Goal: Information Seeking & Learning: Learn about a topic

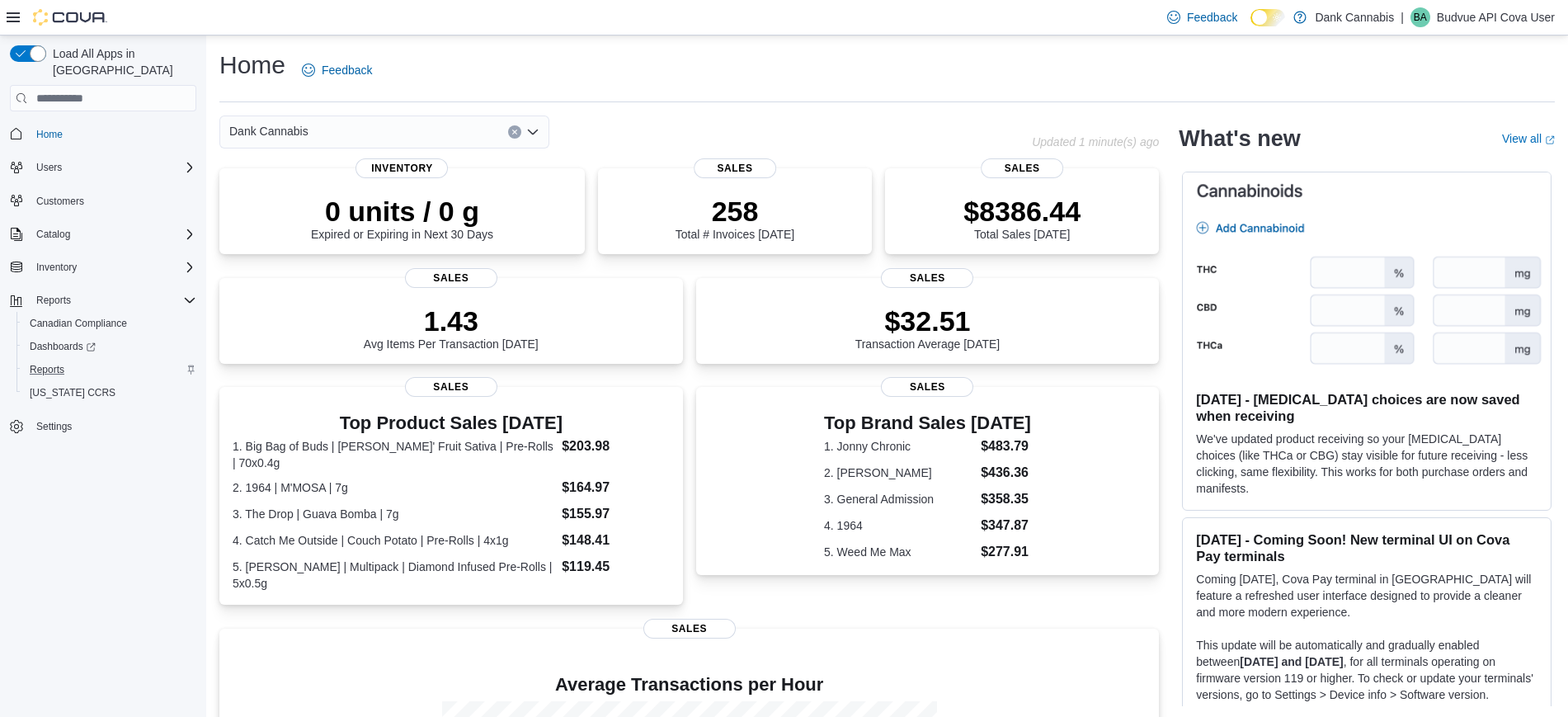
click at [78, 360] on div "Reports" at bounding box center [110, 369] width 173 height 20
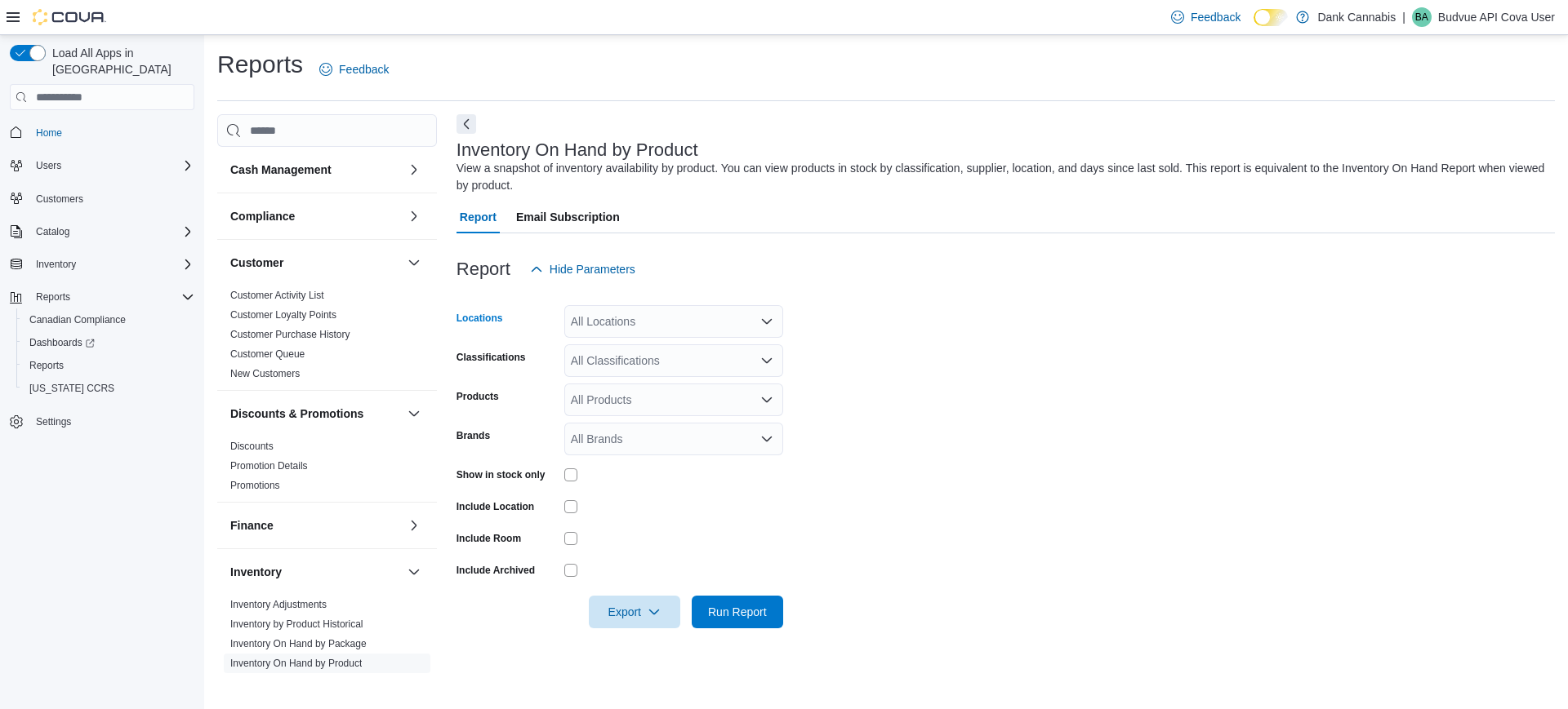
click at [702, 326] on div "All Locations" at bounding box center [673, 321] width 219 height 32
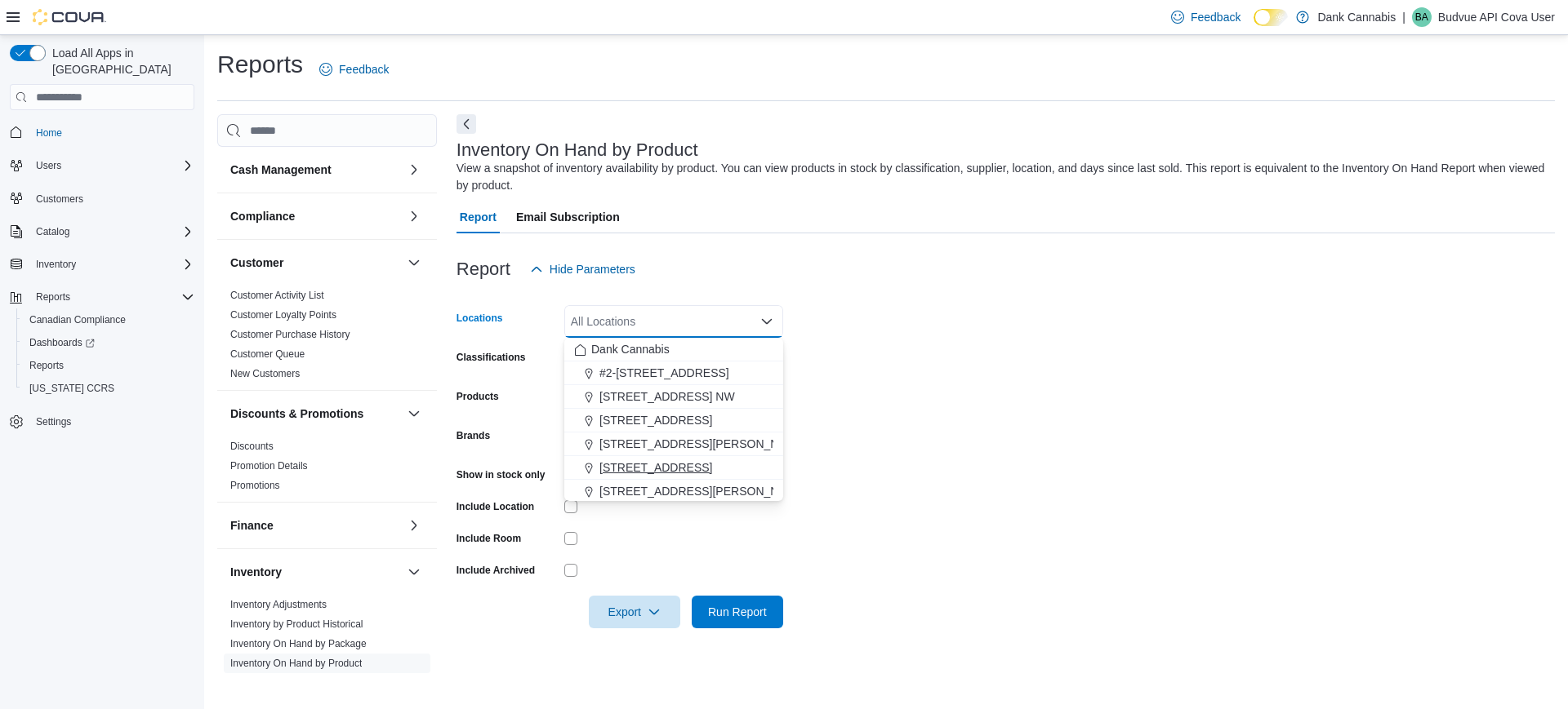
click at [653, 461] on span "[STREET_ADDRESS]" at bounding box center [656, 468] width 113 height 17
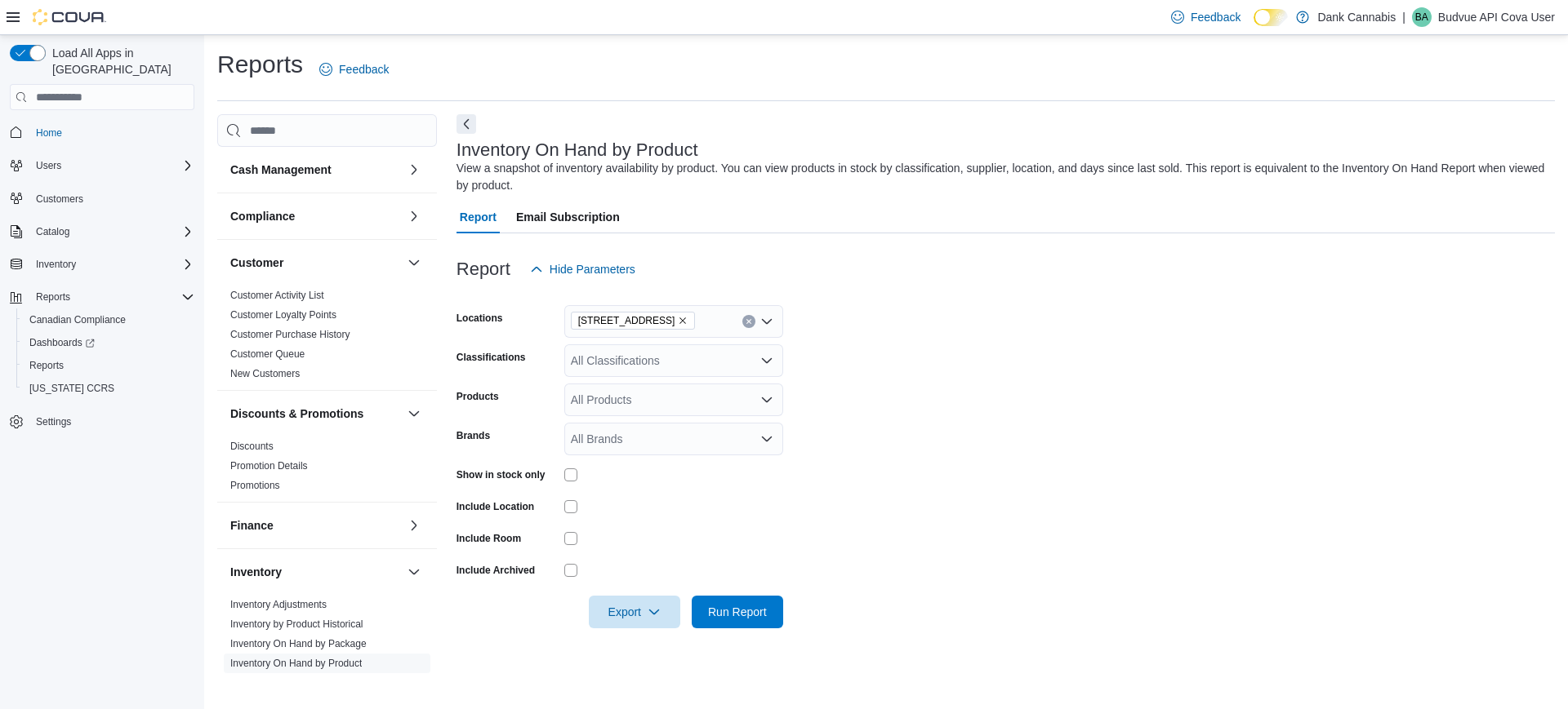
click at [929, 326] on form "Locations [STREET_ADDRESS] Classifications All Classifications Products All Pro…" at bounding box center [1005, 457] width 1098 height 343
click at [618, 361] on div "All Classifications" at bounding box center [673, 361] width 219 height 32
click at [912, 298] on div at bounding box center [1005, 295] width 1098 height 19
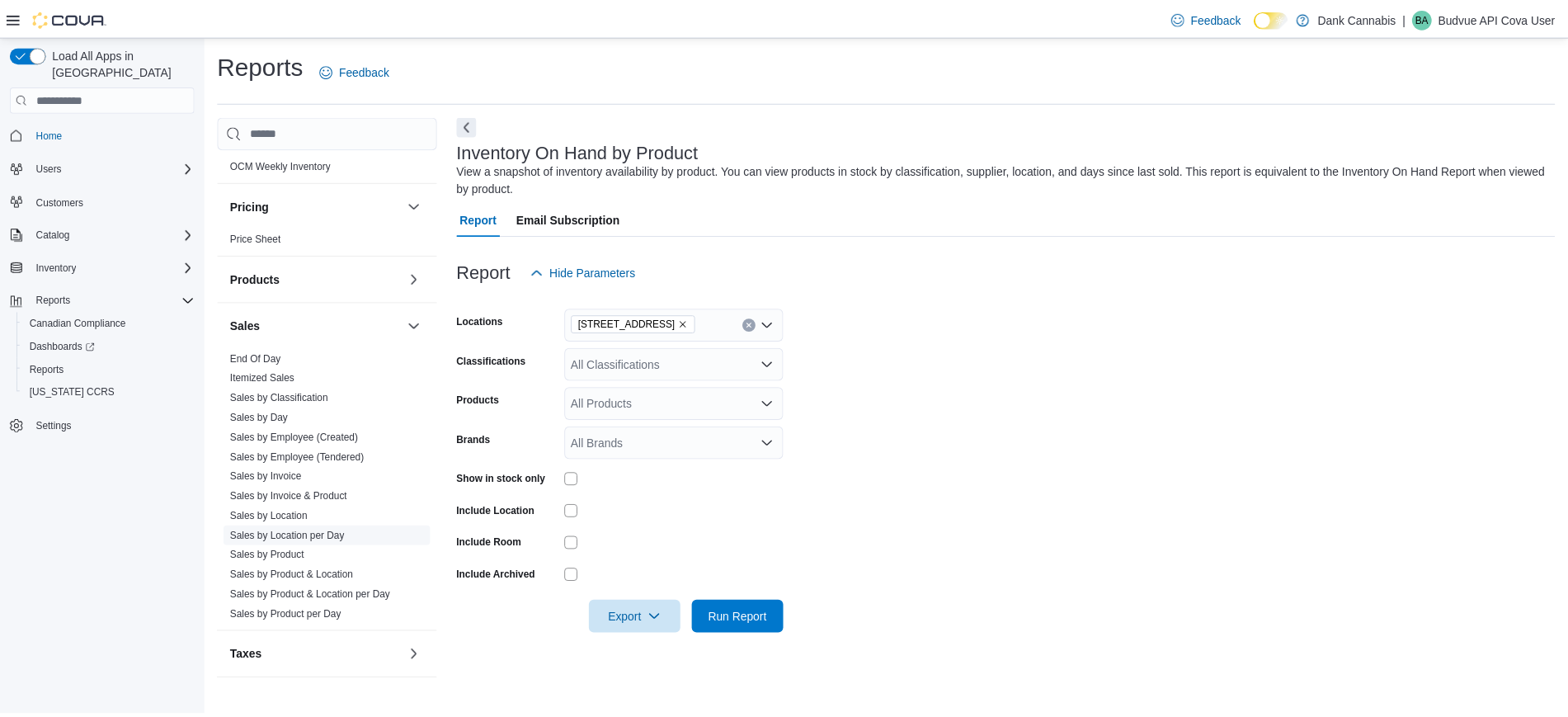
scroll to position [822, 0]
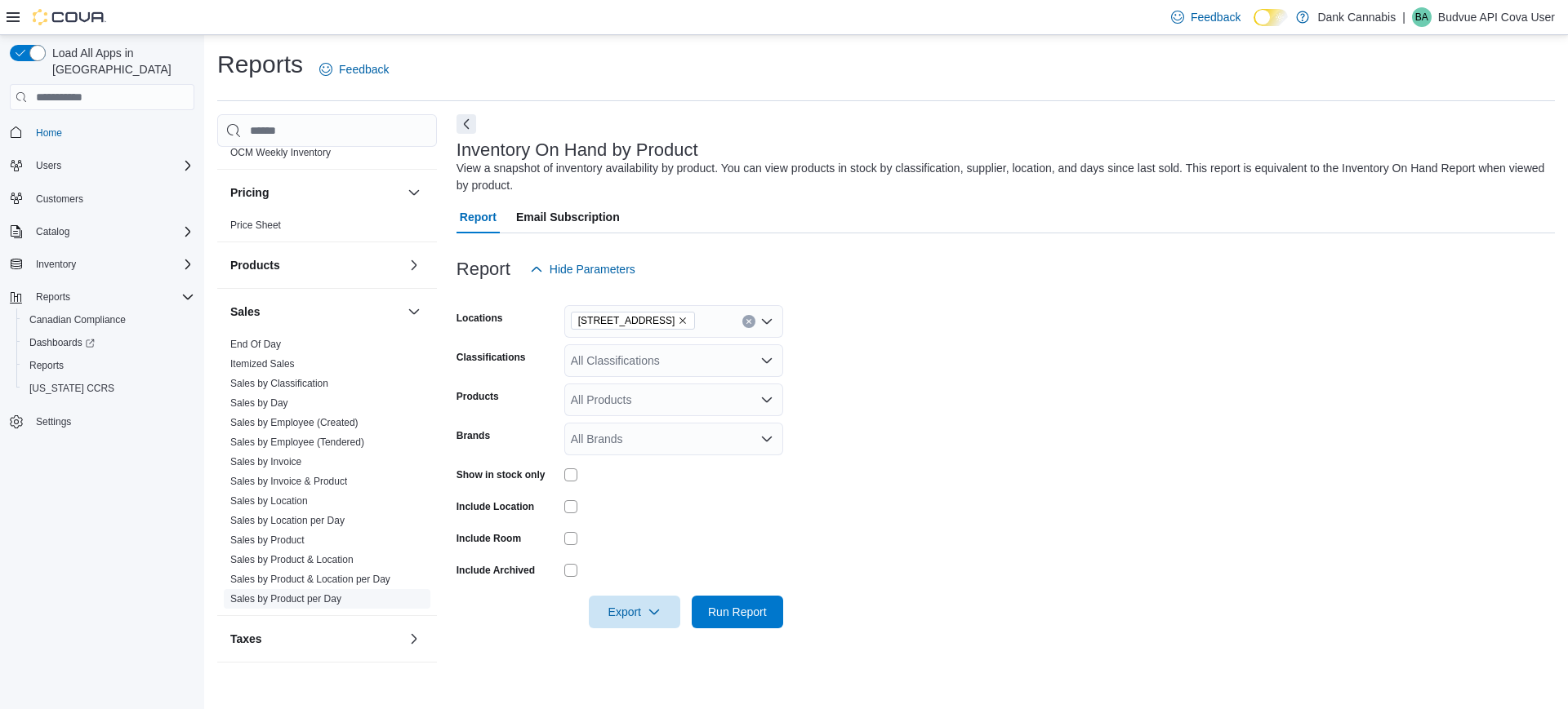
click at [287, 601] on link "Sales by Product per Day" at bounding box center [286, 599] width 111 height 11
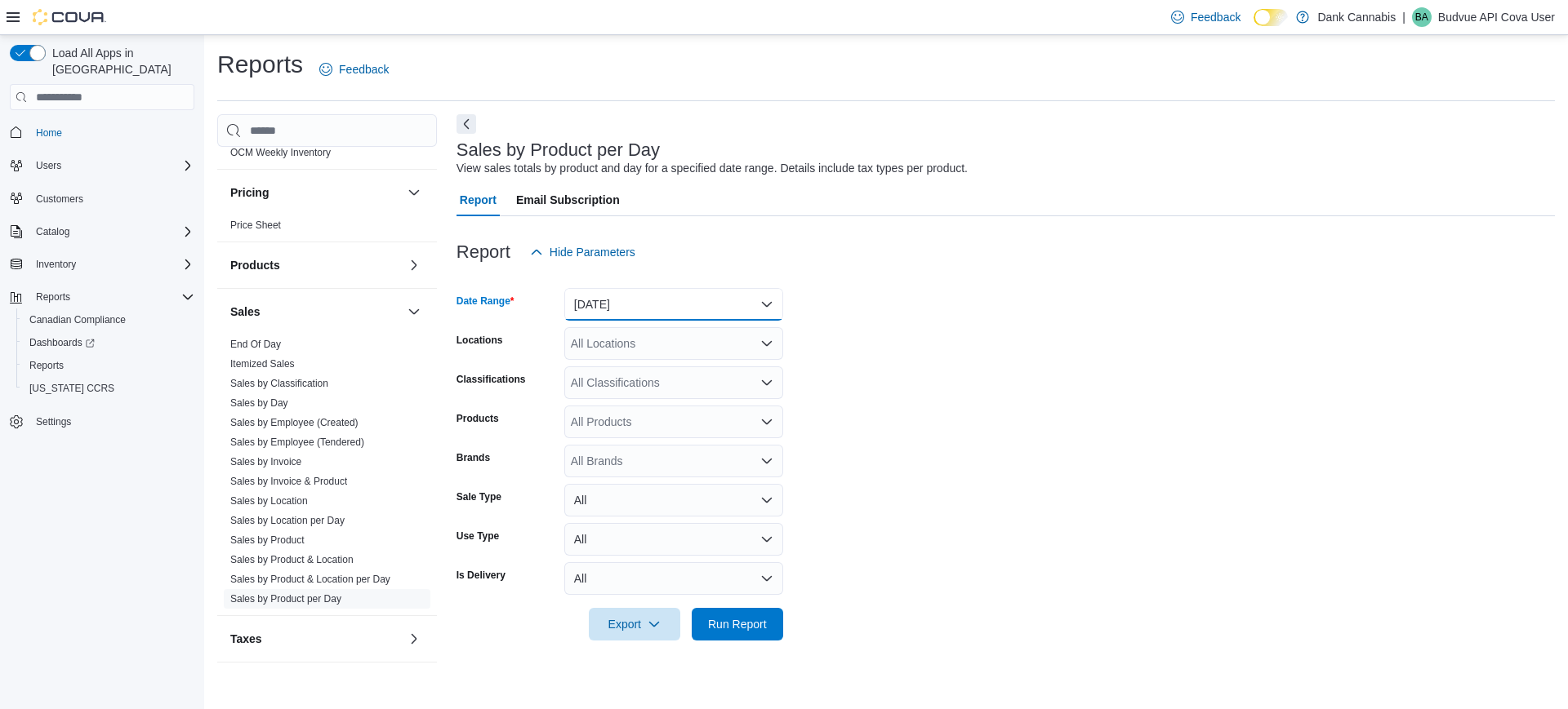
click at [633, 306] on button "[DATE]" at bounding box center [673, 304] width 219 height 32
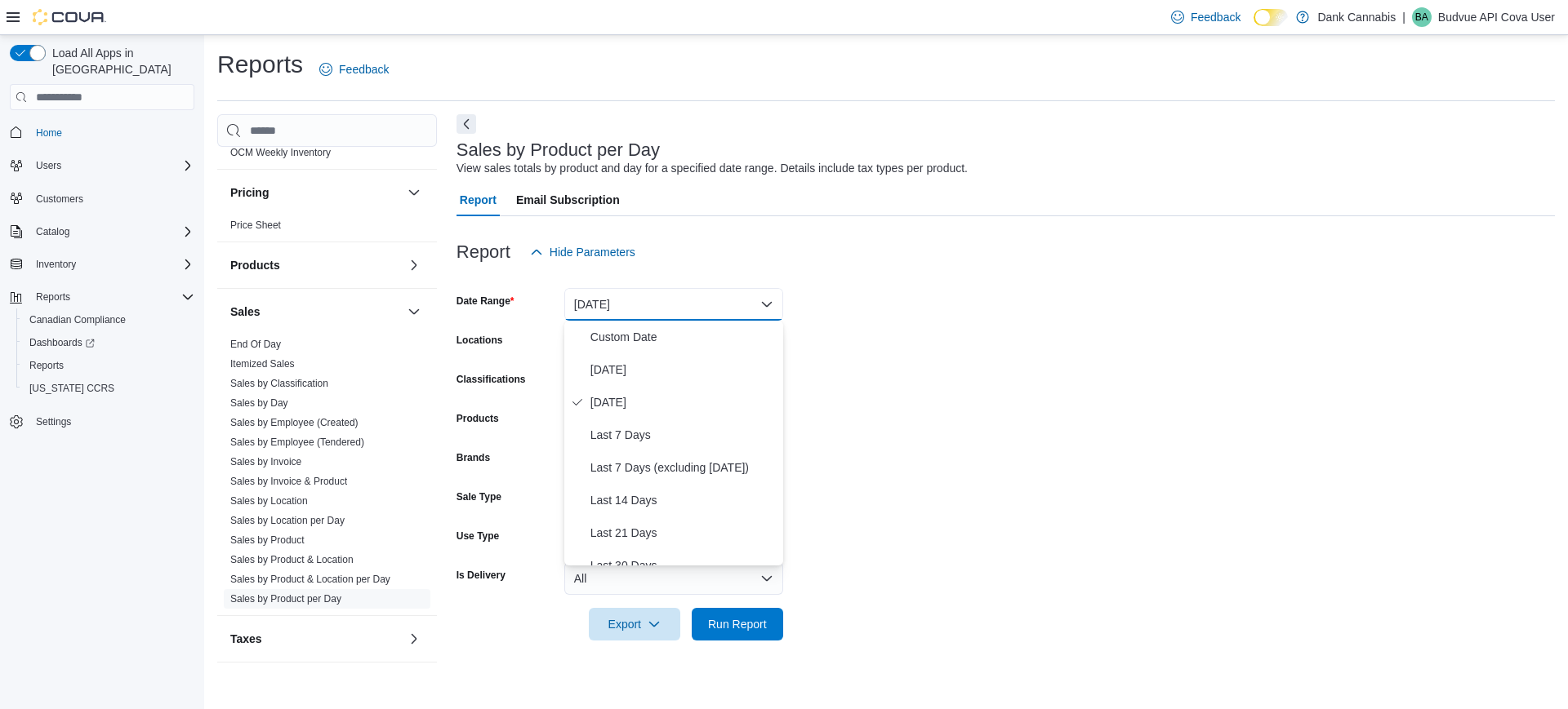
click at [978, 301] on form "Date Range [DATE] Locations All Locations Classifications All Classifications P…" at bounding box center [1005, 455] width 1098 height 373
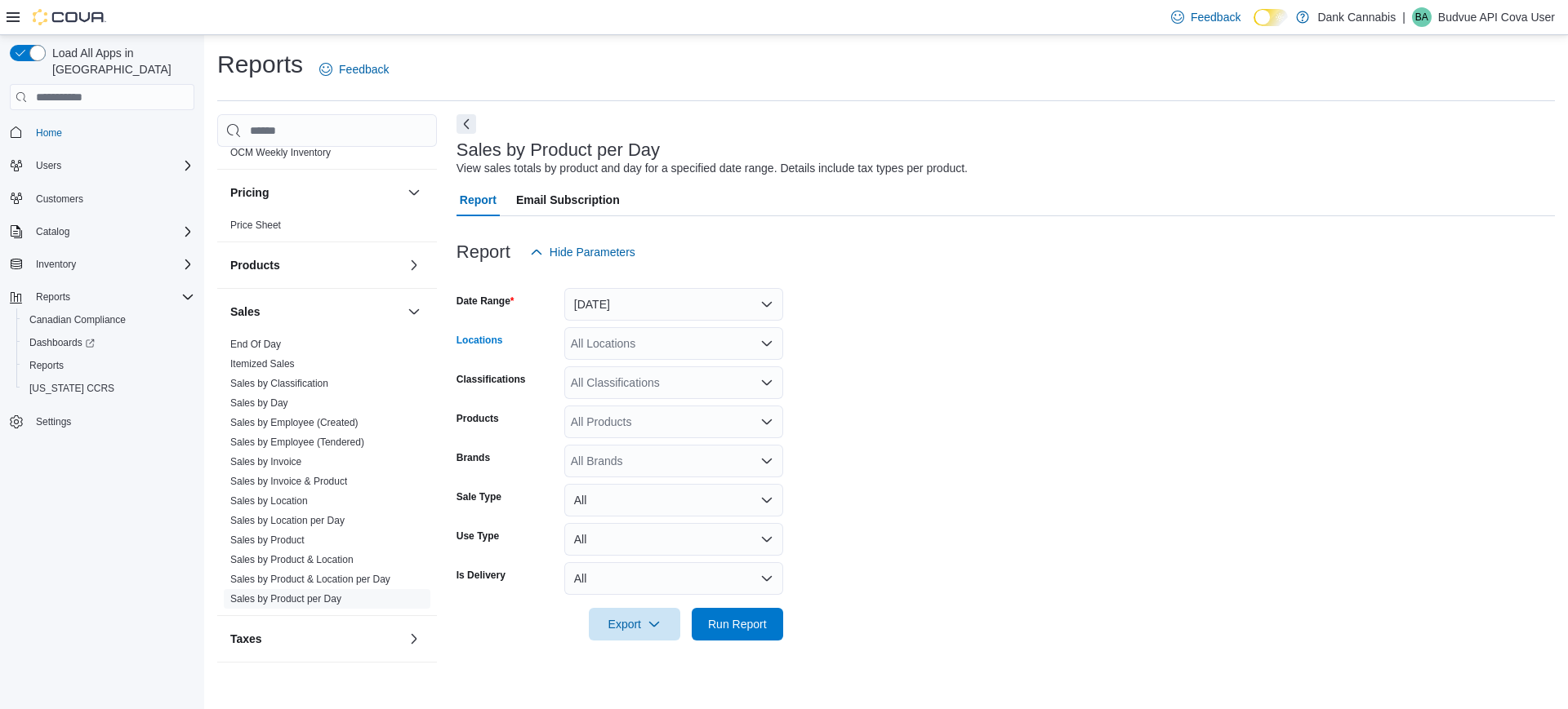
click at [653, 338] on div "All Locations" at bounding box center [673, 343] width 219 height 32
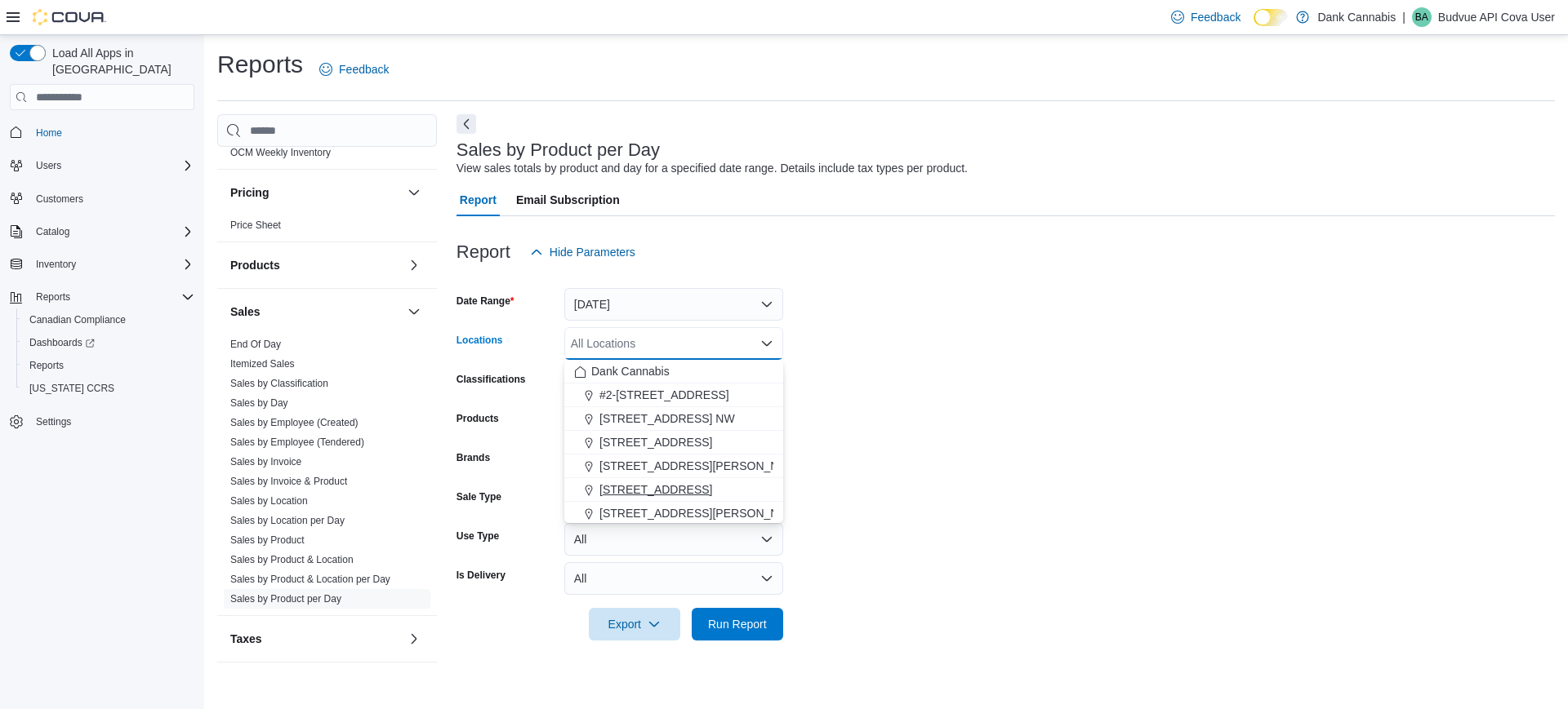
click at [631, 499] on button "[STREET_ADDRESS]" at bounding box center [673, 490] width 219 height 24
click at [733, 624] on span "Run Report" at bounding box center [736, 624] width 58 height 17
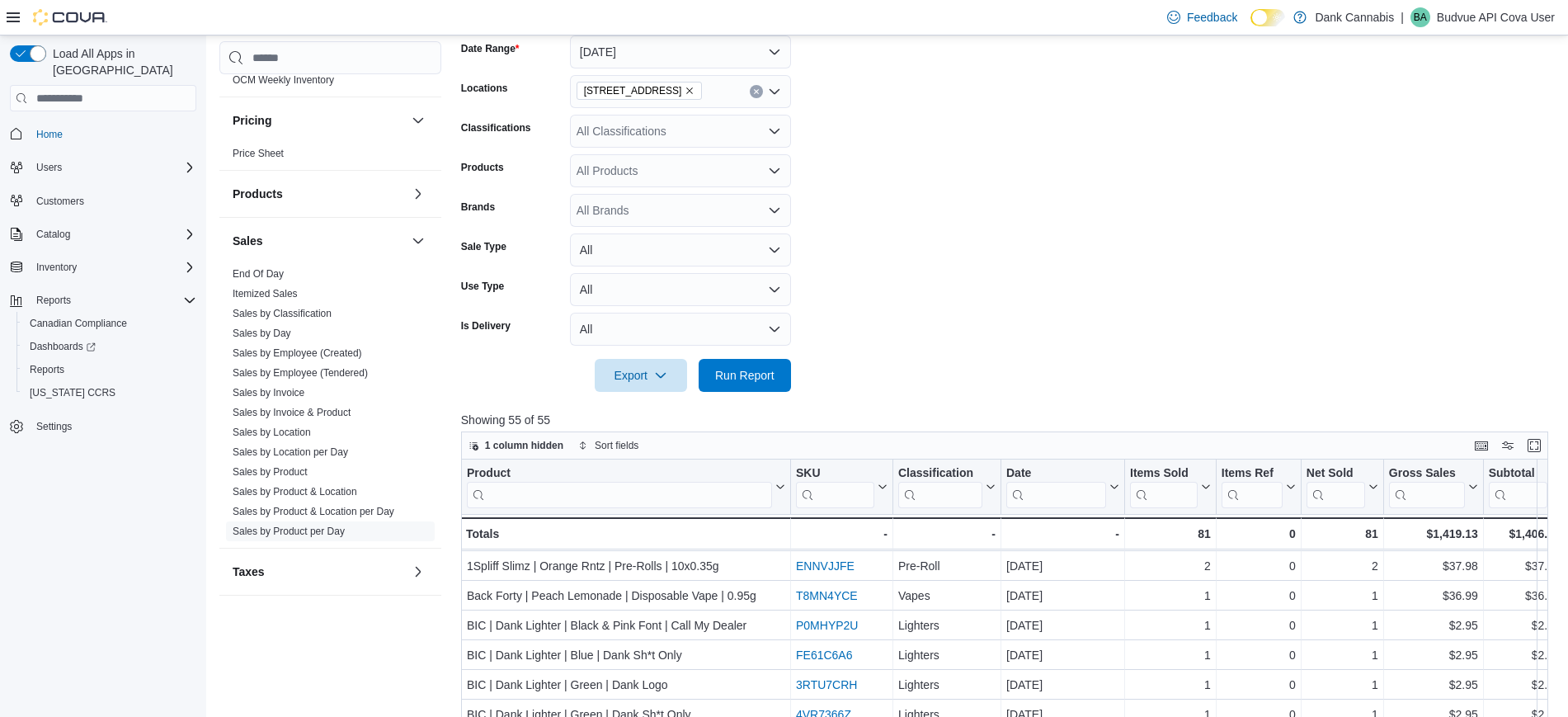
scroll to position [177, 0]
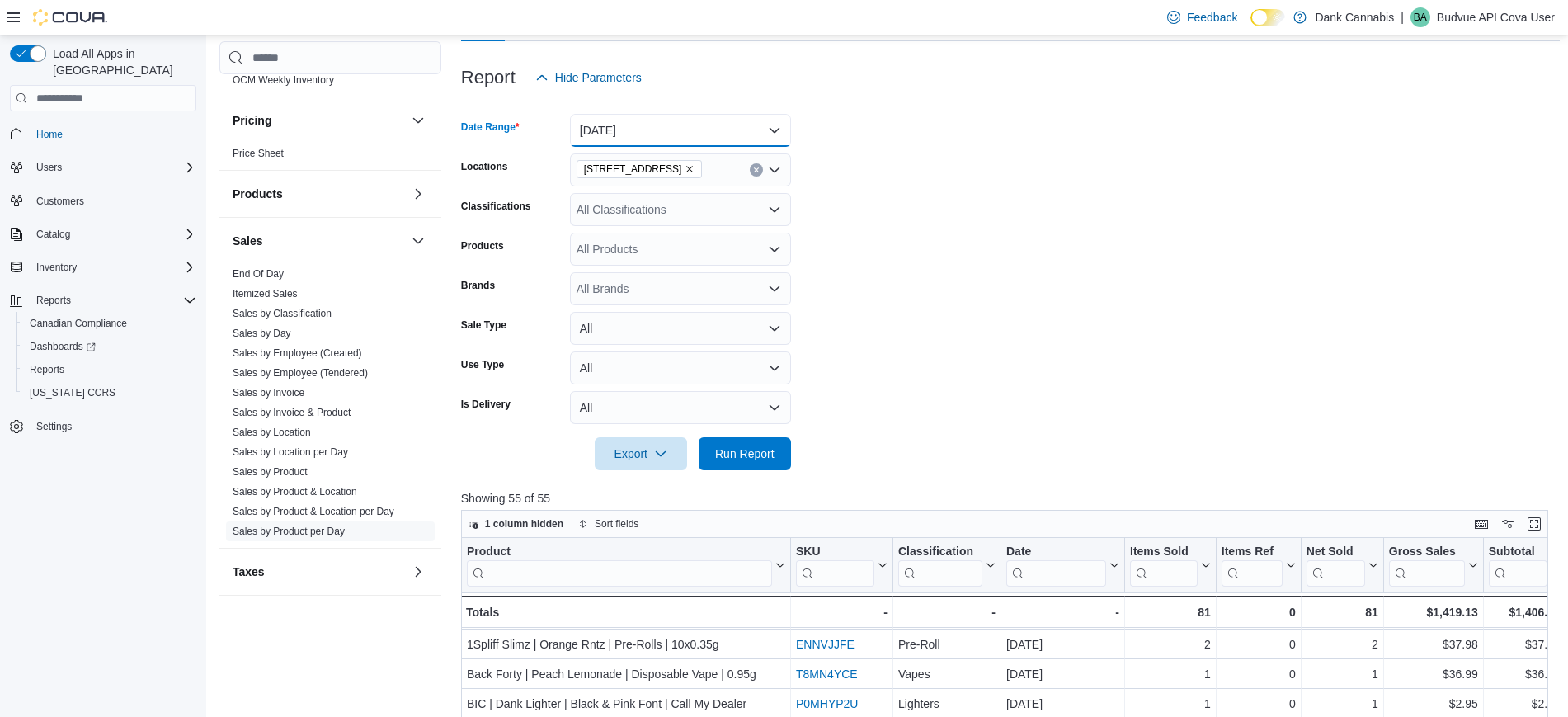
click at [604, 133] on button "[DATE]" at bounding box center [680, 130] width 221 height 33
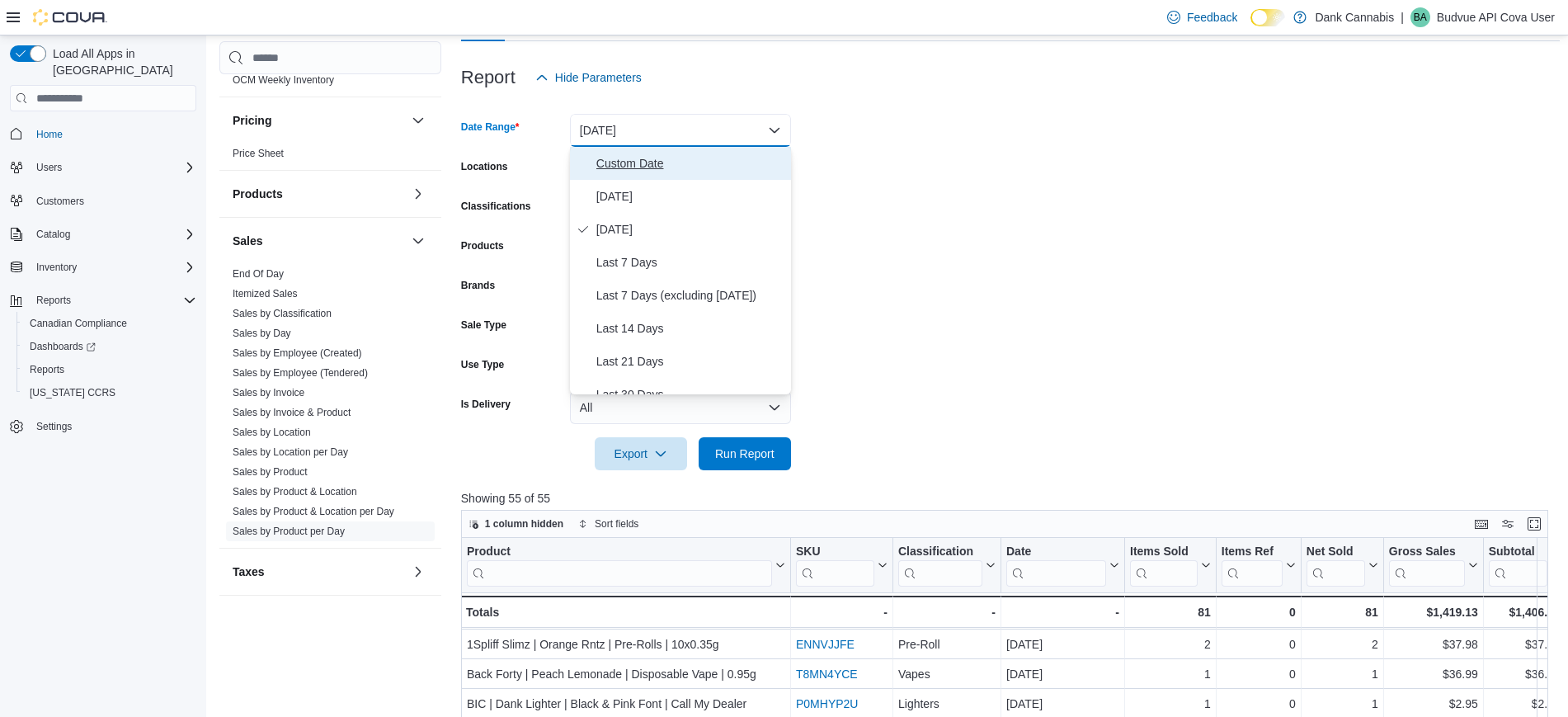
click at [631, 162] on span "Custom Date" at bounding box center [690, 163] width 188 height 20
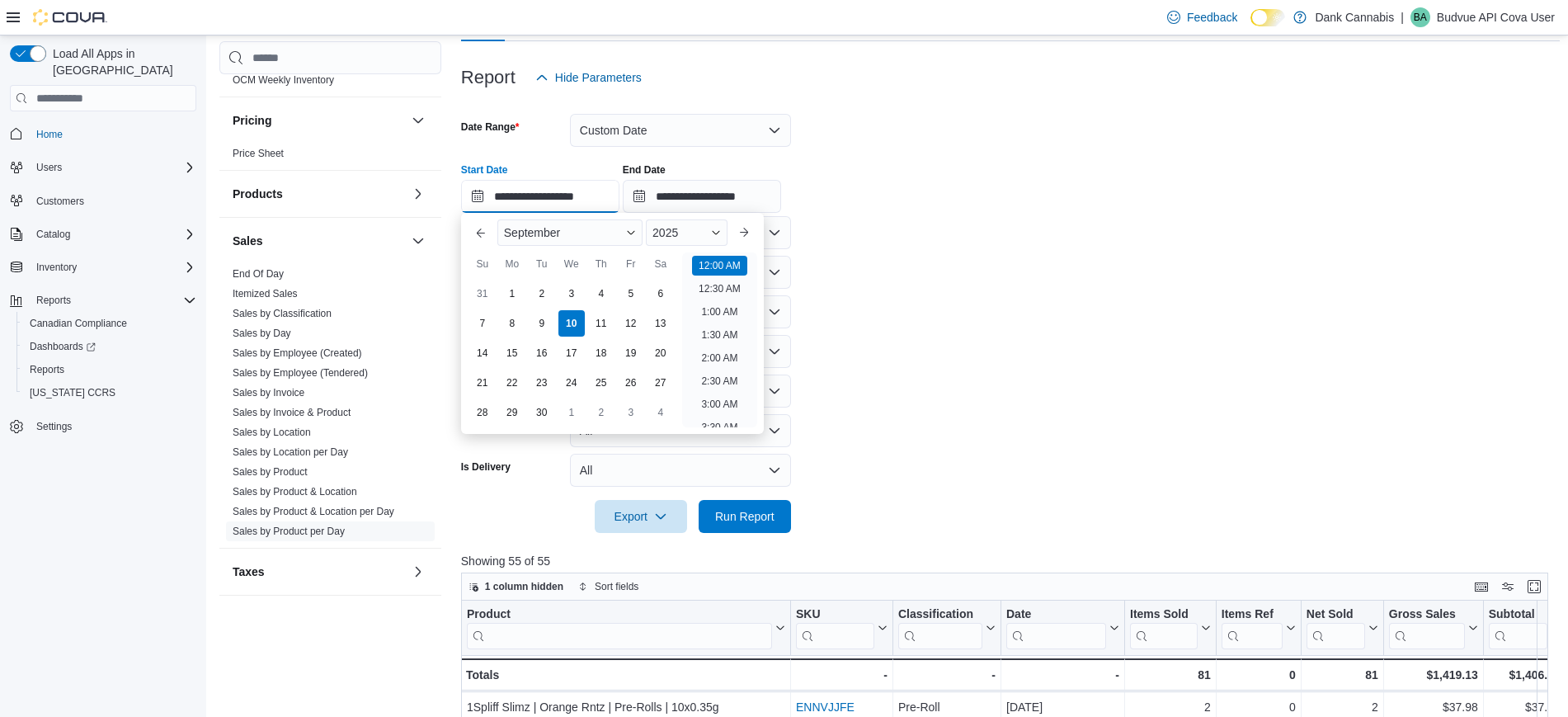
click at [574, 198] on input "**********" at bounding box center [540, 196] width 158 height 33
click at [508, 317] on div "8" at bounding box center [511, 323] width 29 height 29
type input "**********"
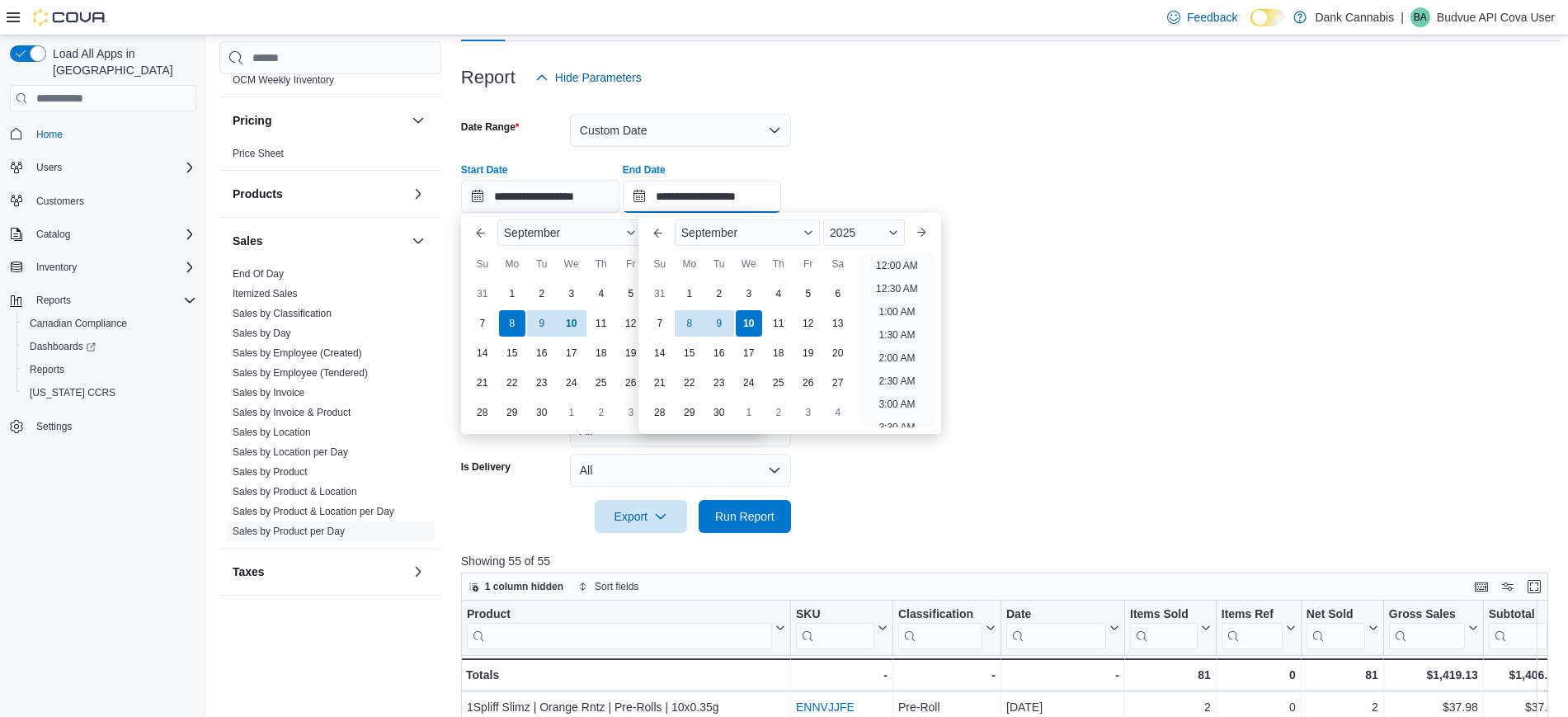
click at [698, 201] on input "**********" at bounding box center [702, 196] width 158 height 33
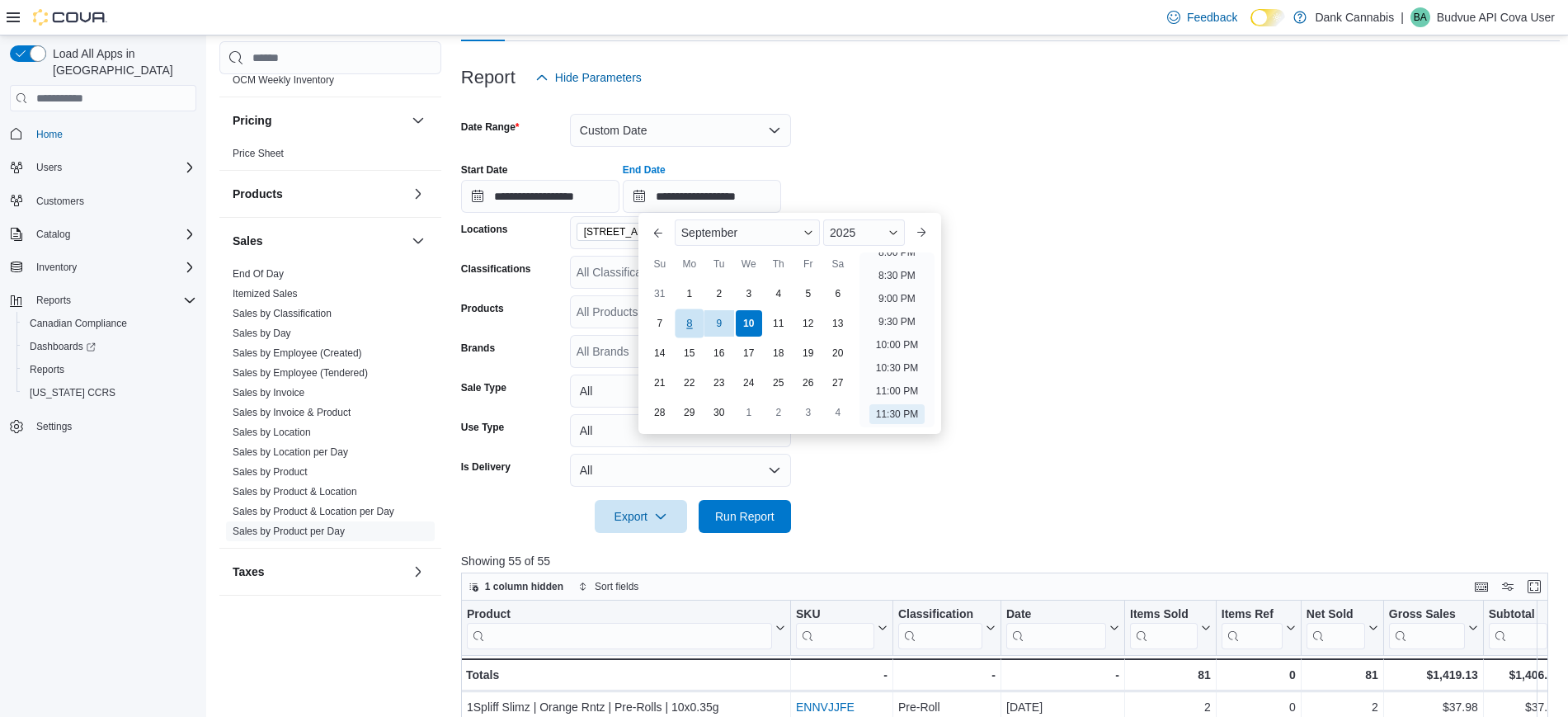
click at [694, 321] on div "8" at bounding box center [688, 323] width 29 height 29
type input "**********"
click at [752, 515] on span "Run Report" at bounding box center [744, 516] width 59 height 17
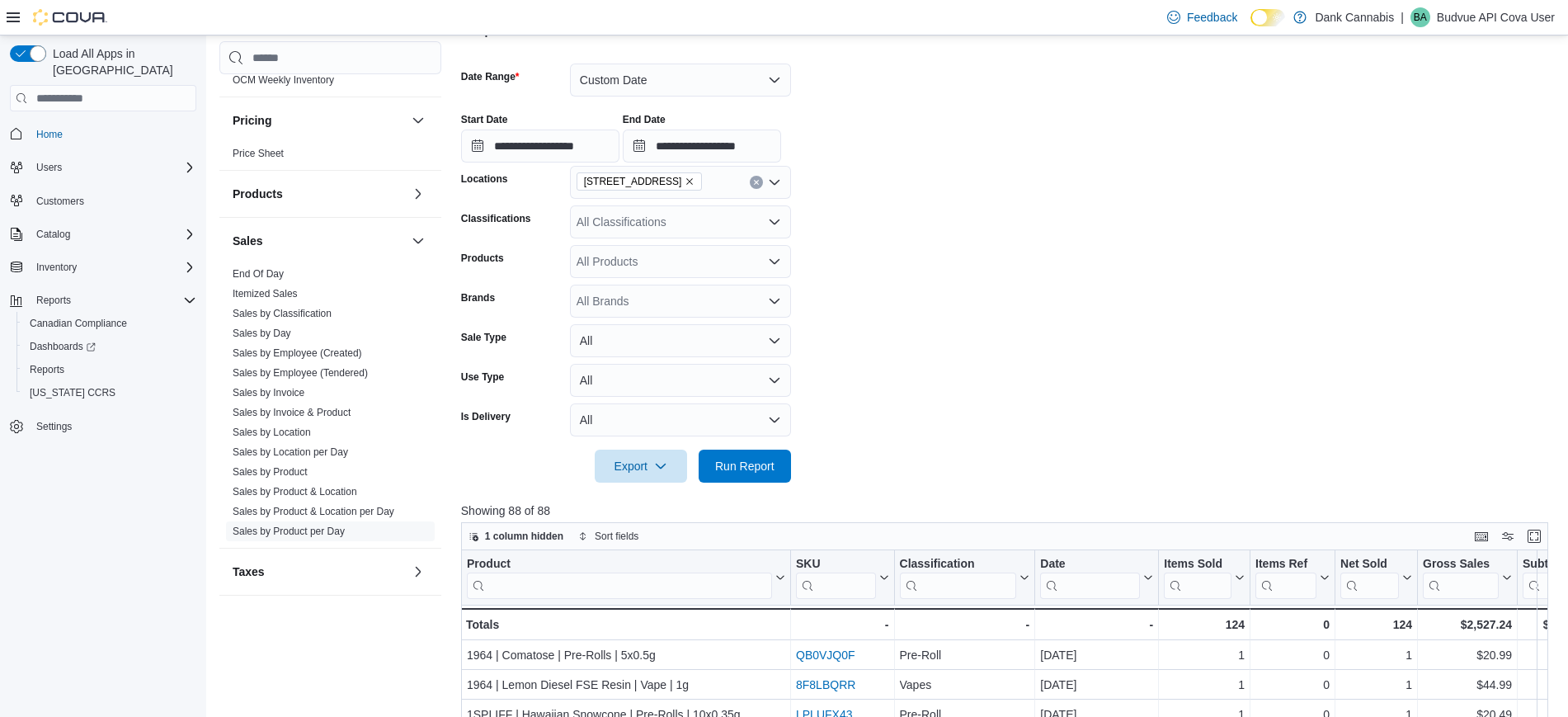
scroll to position [226, 0]
click at [702, 232] on div "All Classifications" at bounding box center [680, 223] width 221 height 33
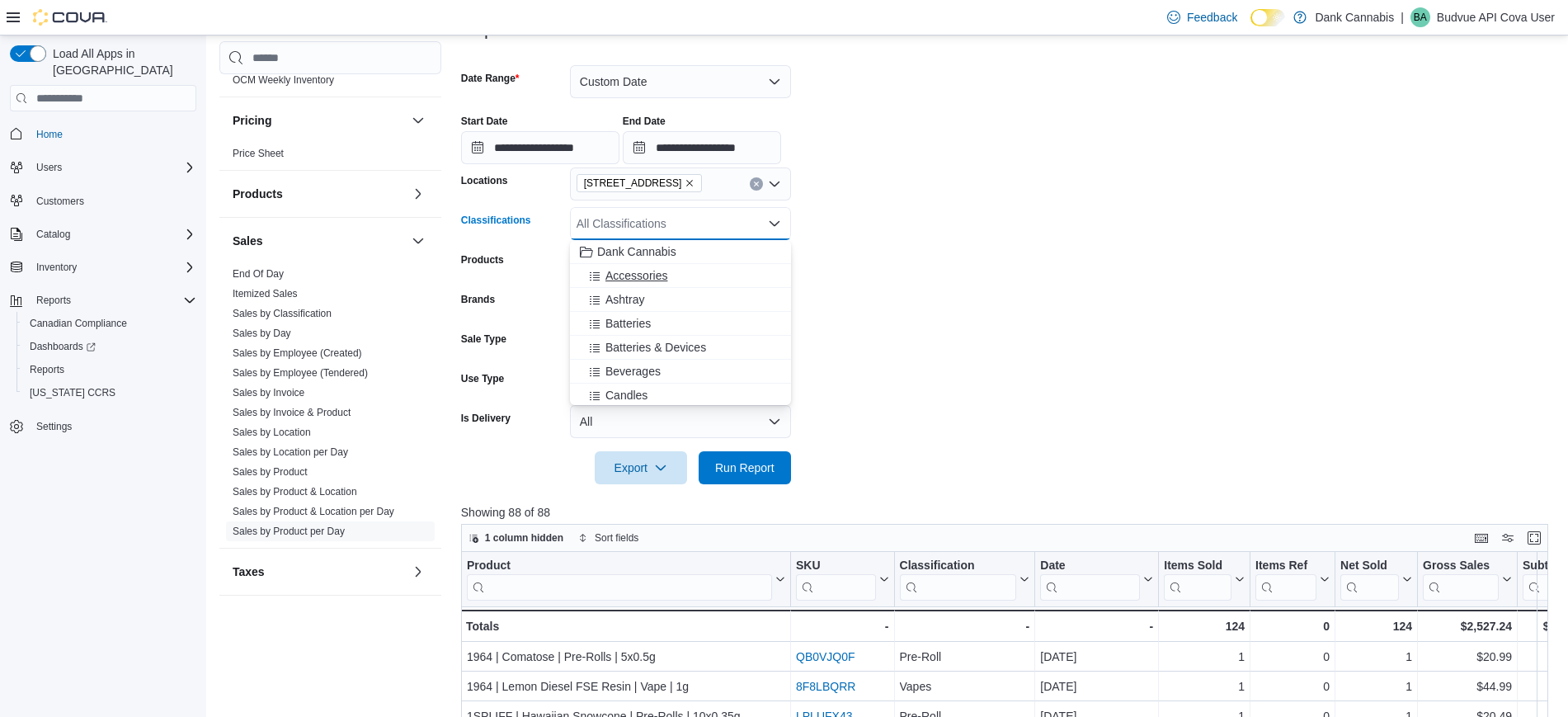
click at [654, 275] on span "Accessories" at bounding box center [636, 276] width 62 height 17
click at [732, 462] on span "Run Report" at bounding box center [744, 468] width 59 height 17
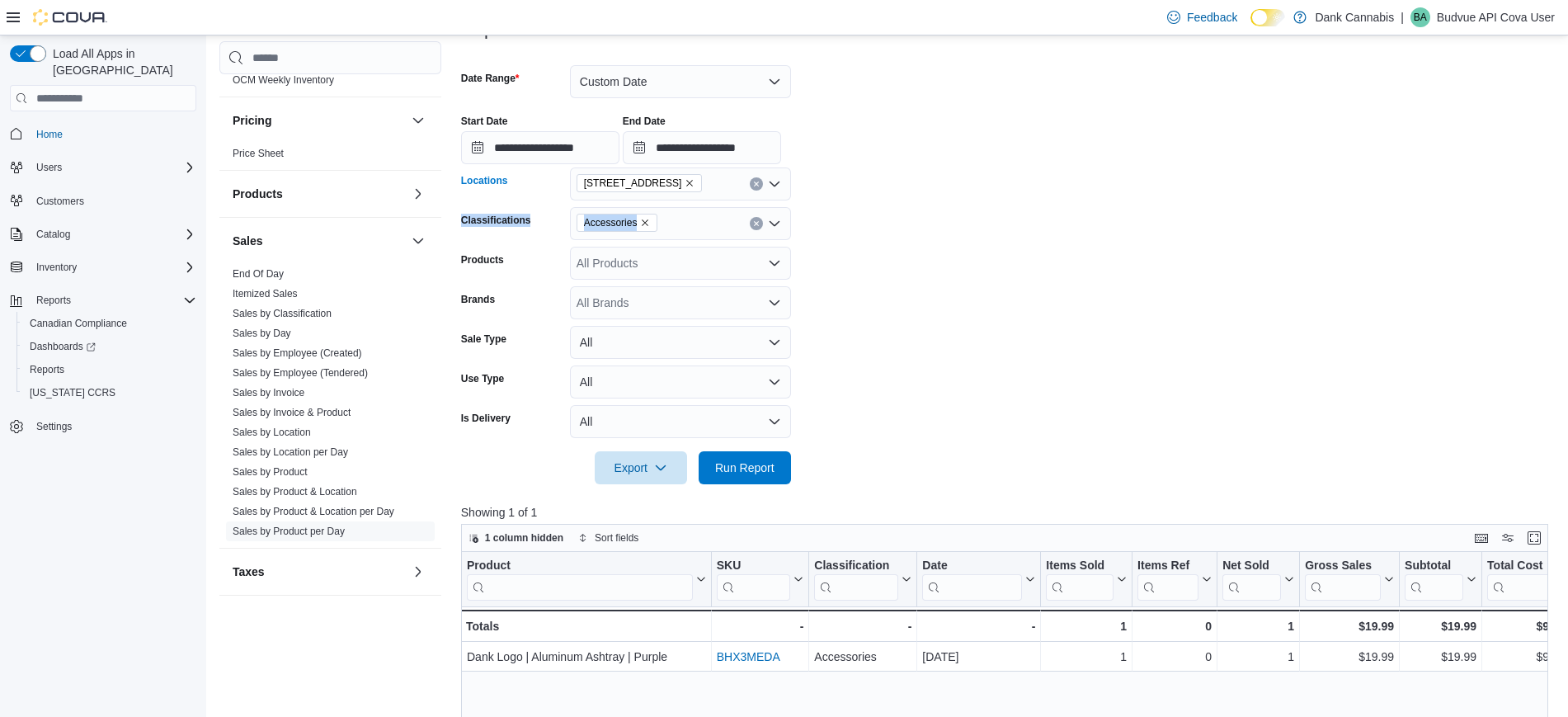
drag, startPoint x: 707, startPoint y: 199, endPoint x: 701, endPoint y: 217, distance: 19.0
click at [701, 217] on form "**********" at bounding box center [1010, 264] width 1099 height 439
click at [701, 217] on div "Accessories" at bounding box center [680, 223] width 221 height 33
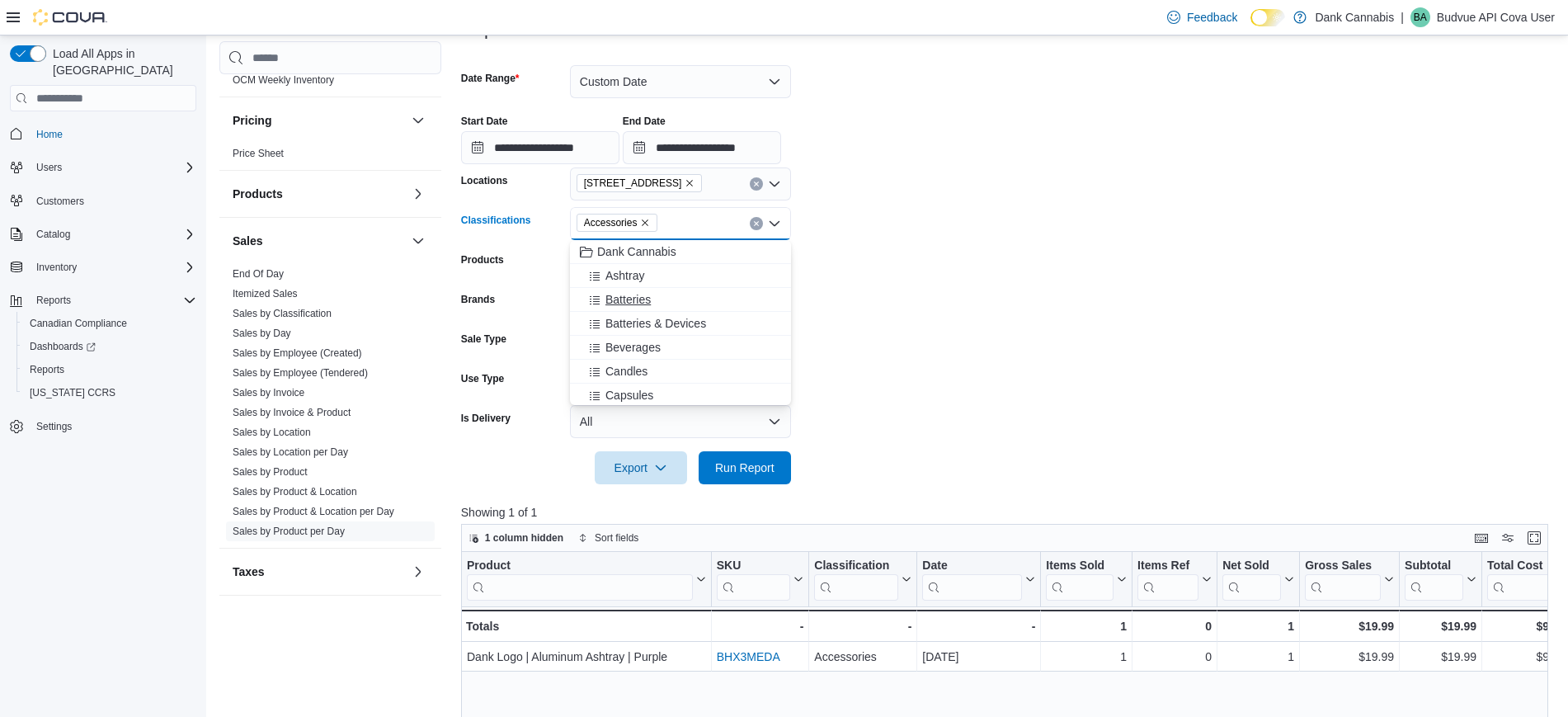
click at [635, 296] on span "Batteries" at bounding box center [628, 300] width 45 height 17
click at [691, 306] on span "Batteries & Devices" at bounding box center [655, 300] width 100 height 17
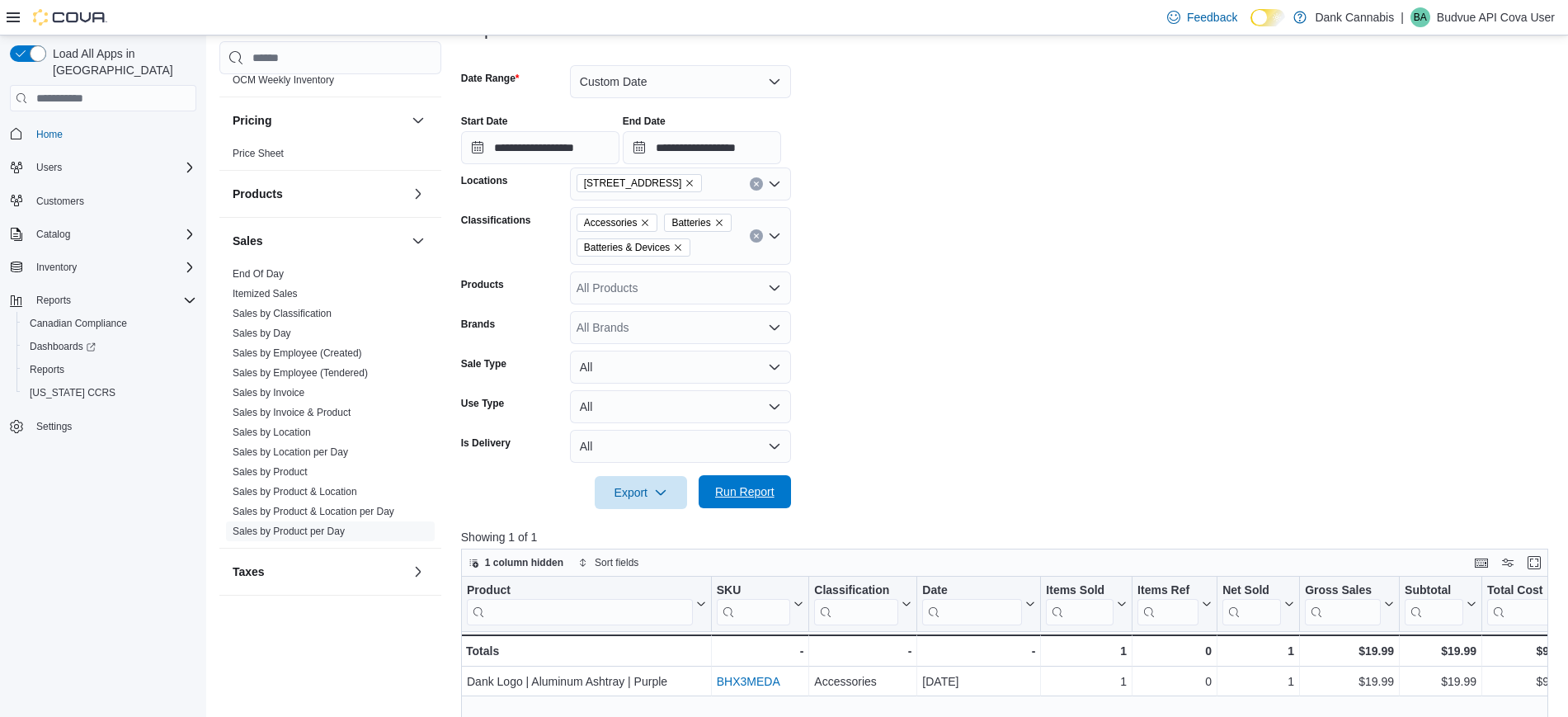
click at [736, 492] on span "Run Report" at bounding box center [744, 492] width 59 height 17
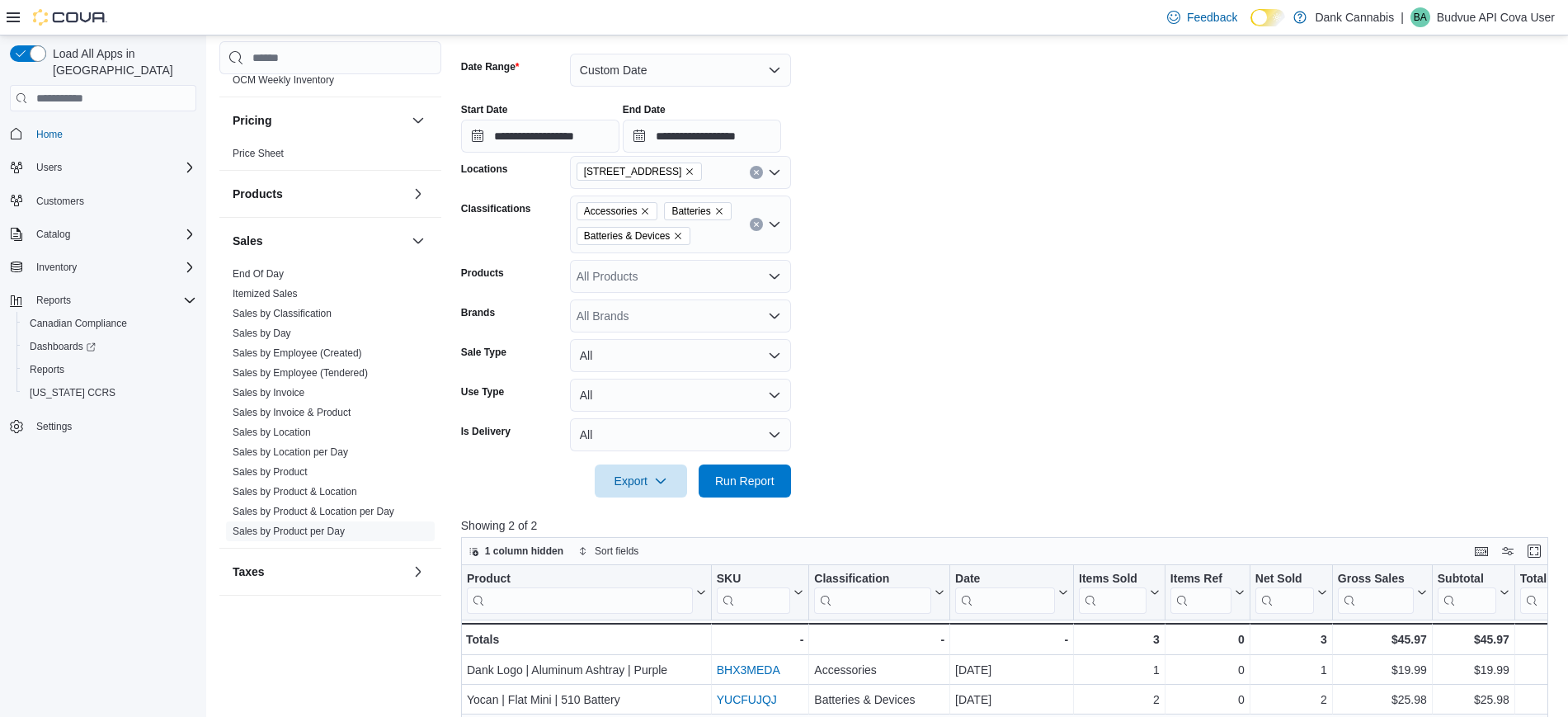
scroll to position [238, 0]
click at [707, 238] on div "Accessories Batteries Batteries & Devices" at bounding box center [680, 224] width 221 height 58
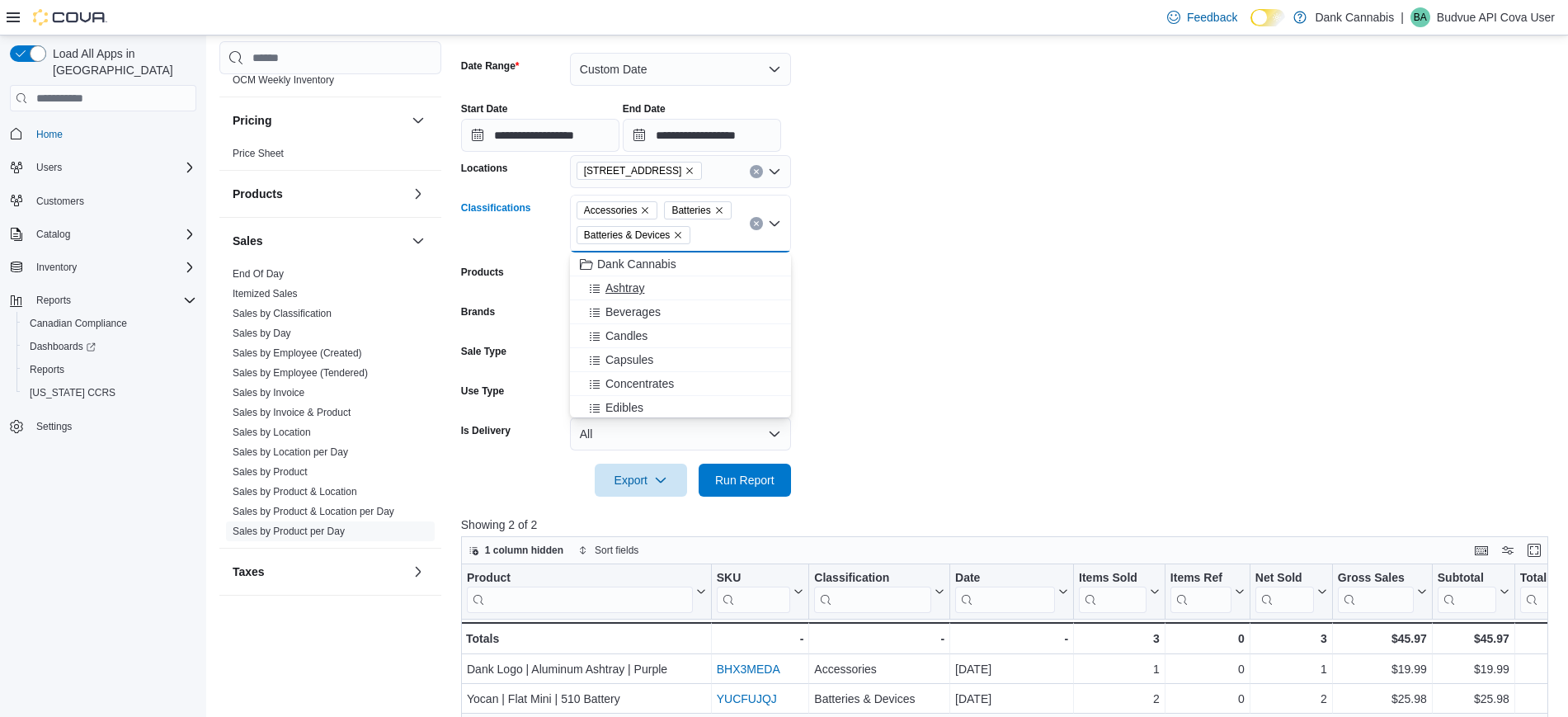
click at [623, 283] on span "Ashtray" at bounding box center [624, 288] width 38 height 17
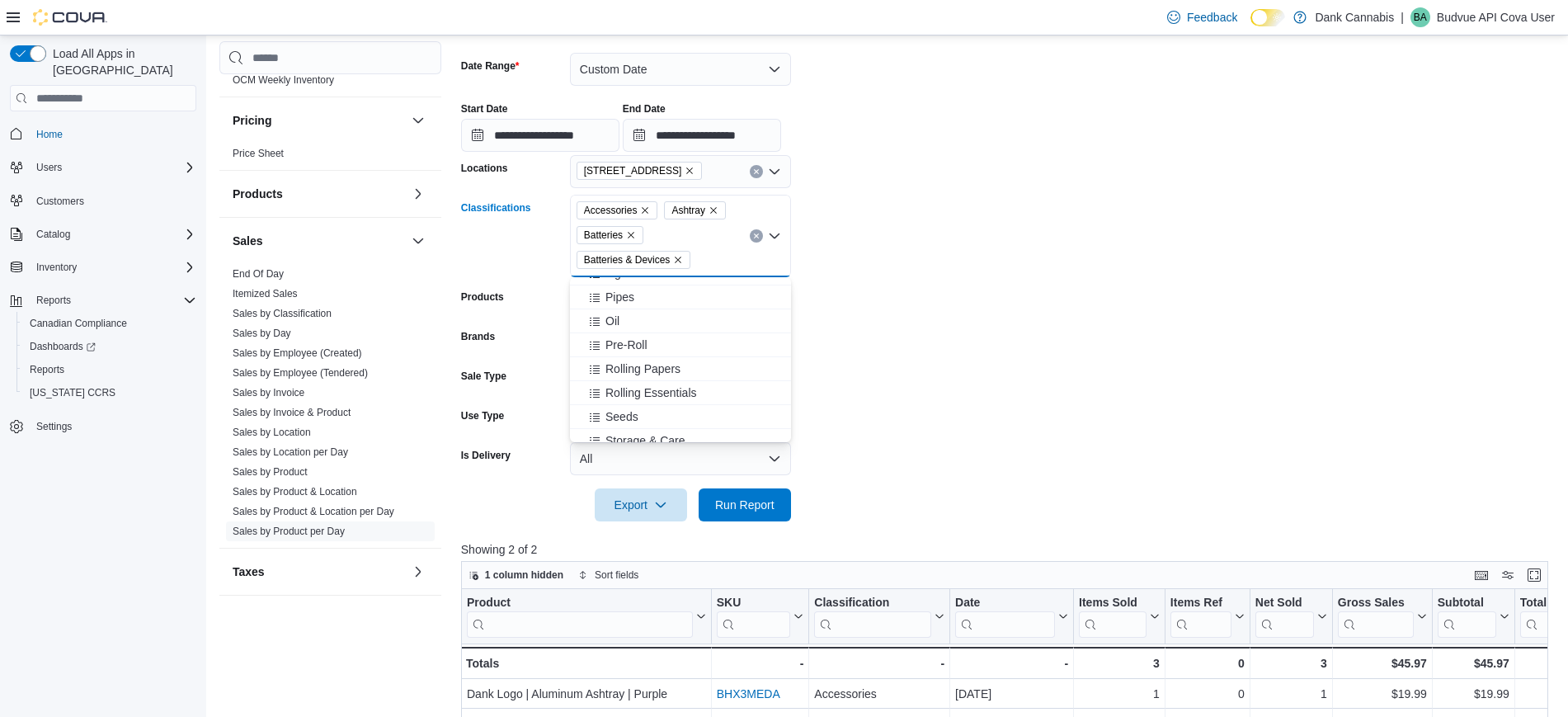
scroll to position [275, 0]
click at [664, 315] on button "Rolling Papers" at bounding box center [680, 326] width 221 height 24
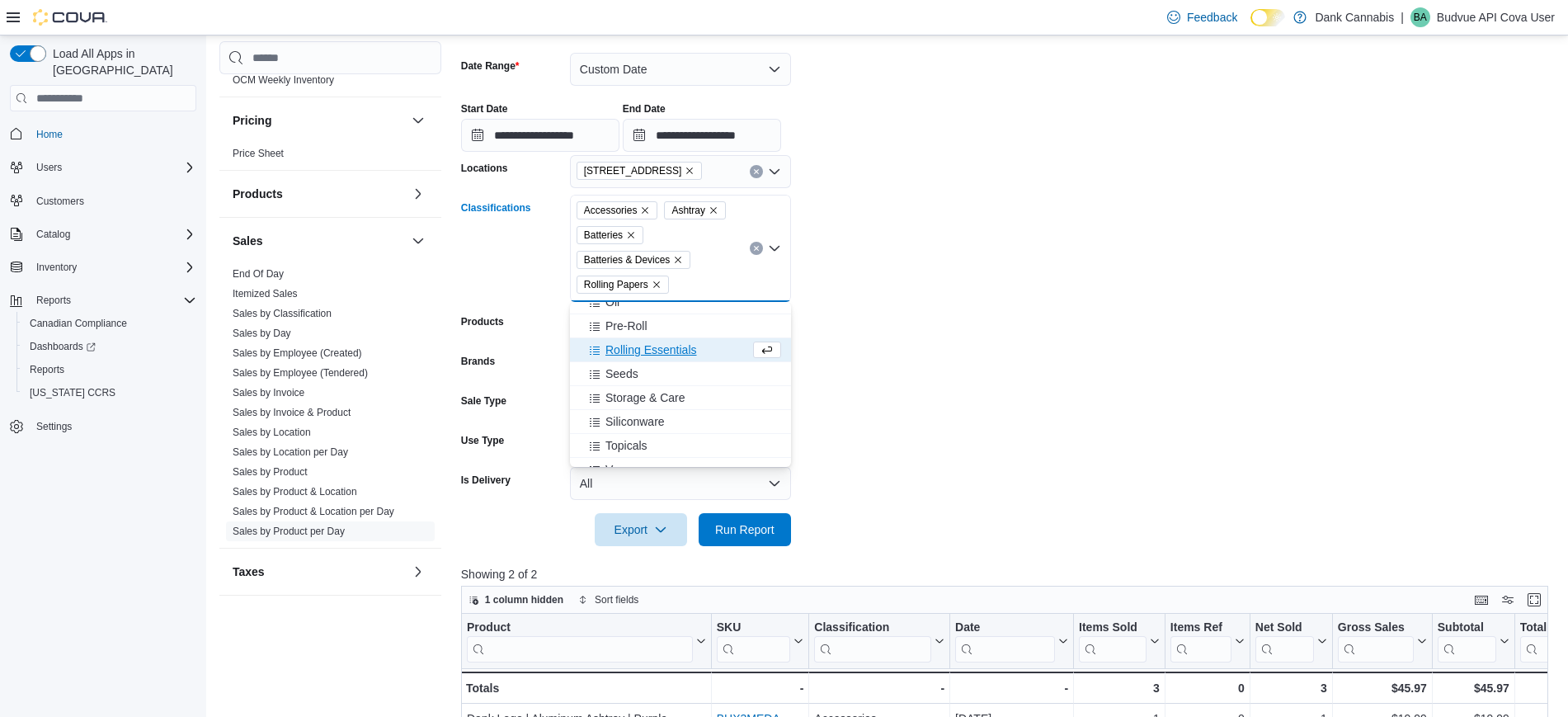
click at [699, 287] on div "Accessories Ashtray Batteries Batteries & Devices Rolling Papers" at bounding box center [680, 248] width 221 height 107
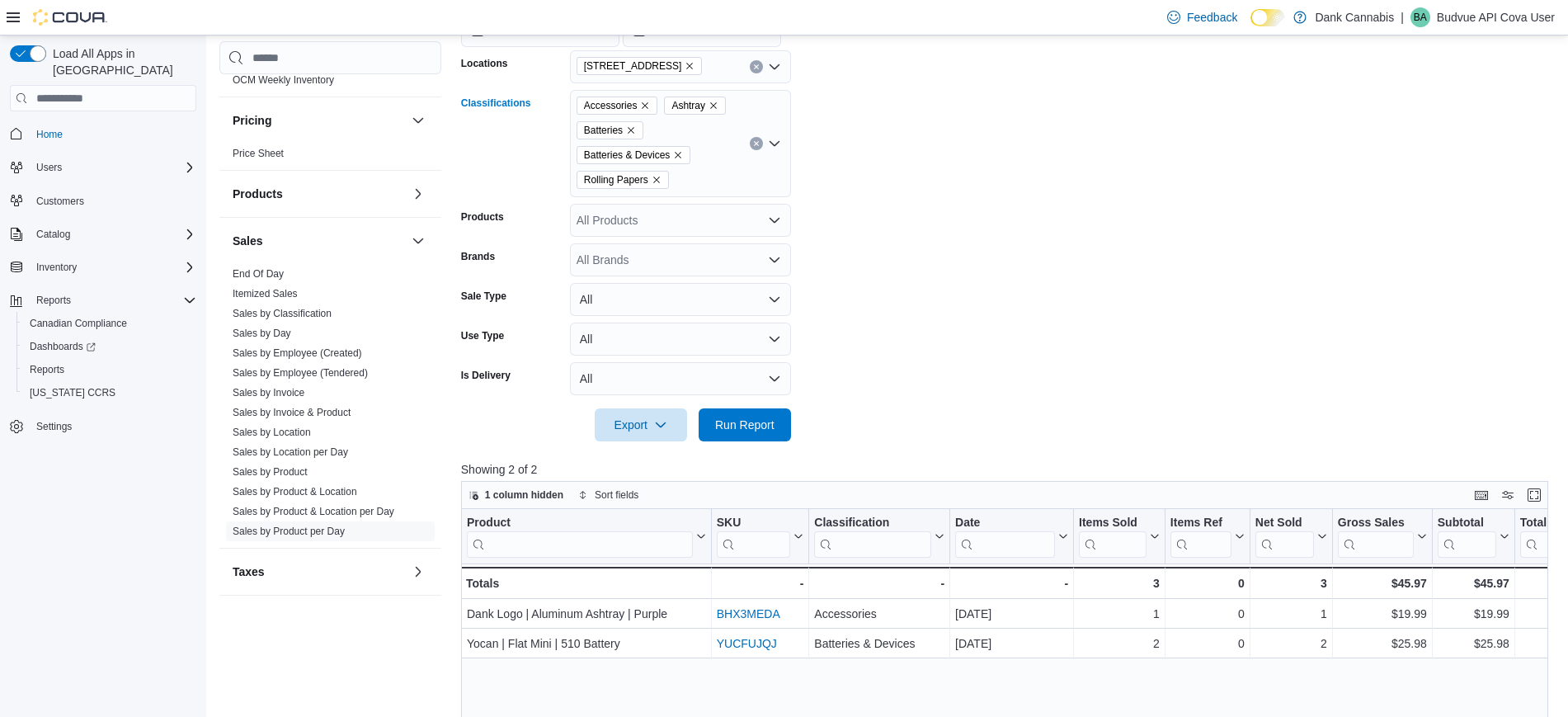
scroll to position [342, 0]
click at [701, 179] on div "Accessories Ashtray Batteries Batteries & Devices Rolling Papers" at bounding box center [680, 144] width 221 height 107
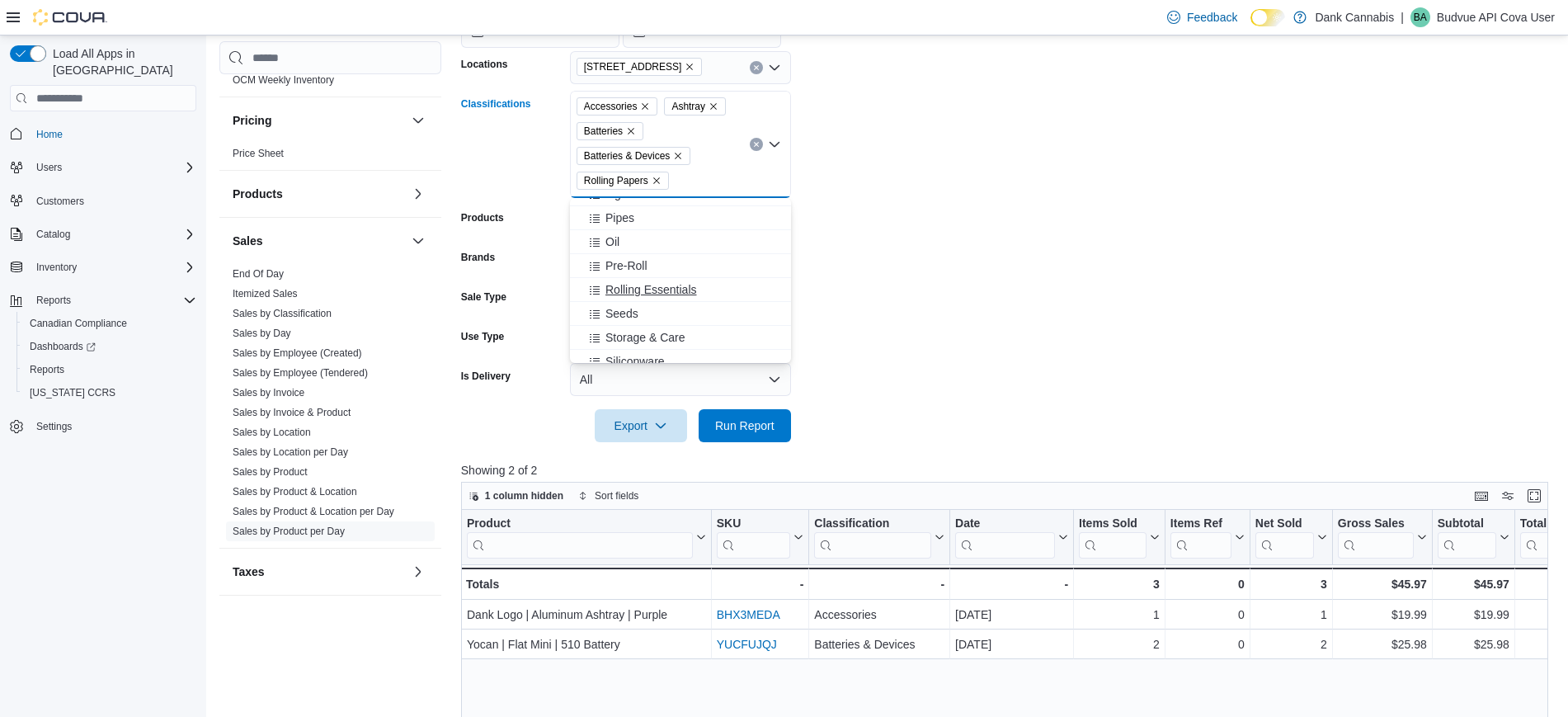
click at [673, 278] on button "Rolling Essentials" at bounding box center [680, 291] width 221 height 24
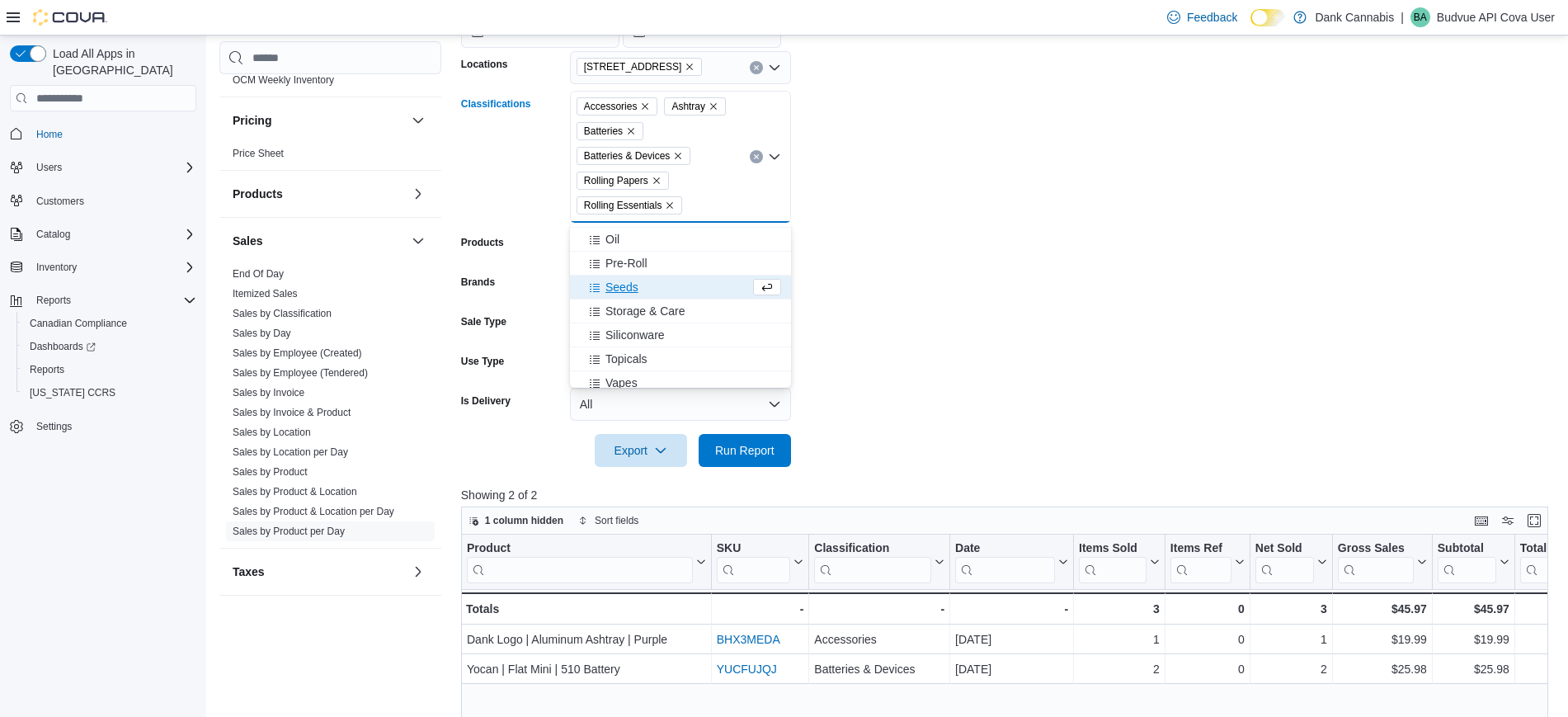
scroll to position [273, 0]
click at [647, 314] on span "Siliconware" at bounding box center [634, 321] width 59 height 17
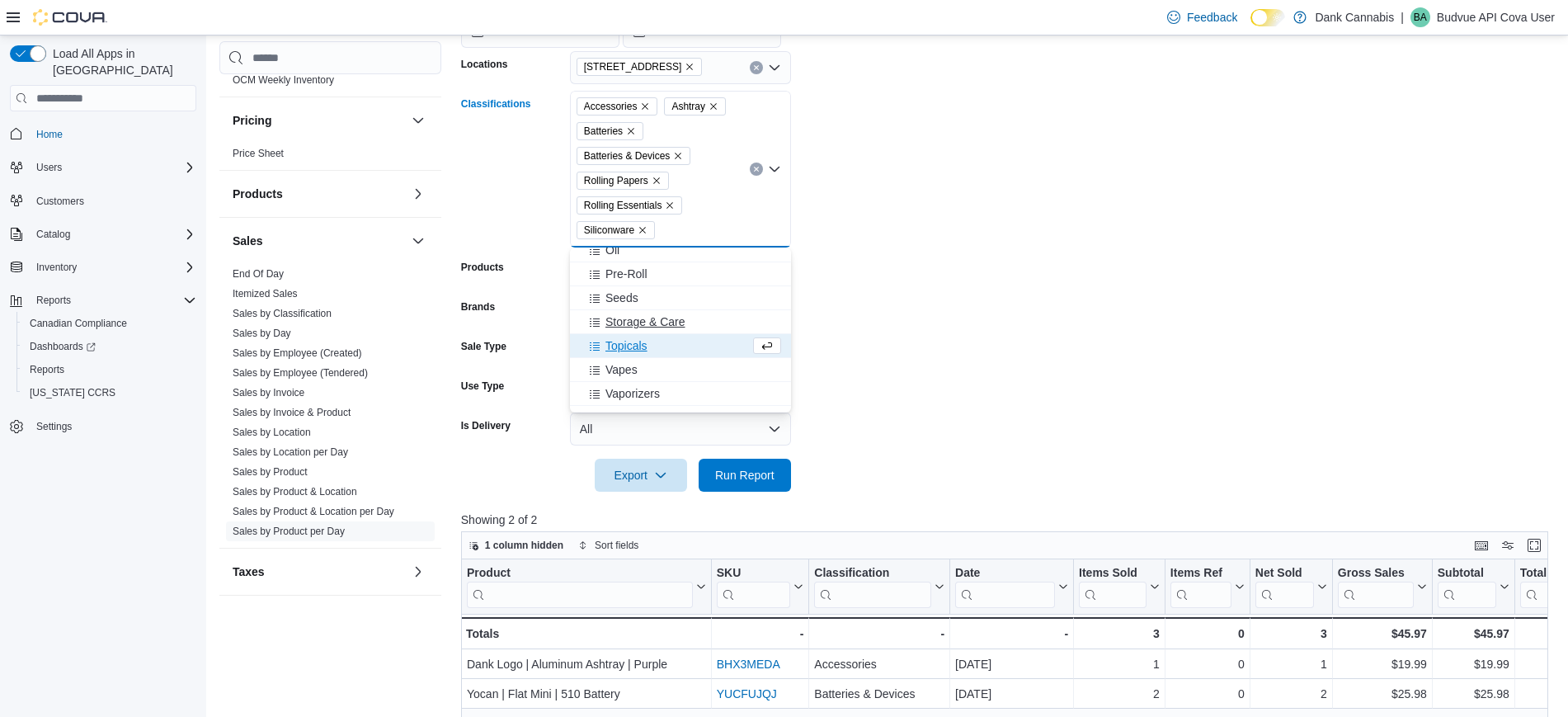
click at [645, 320] on span "Storage & Care" at bounding box center [644, 322] width 80 height 17
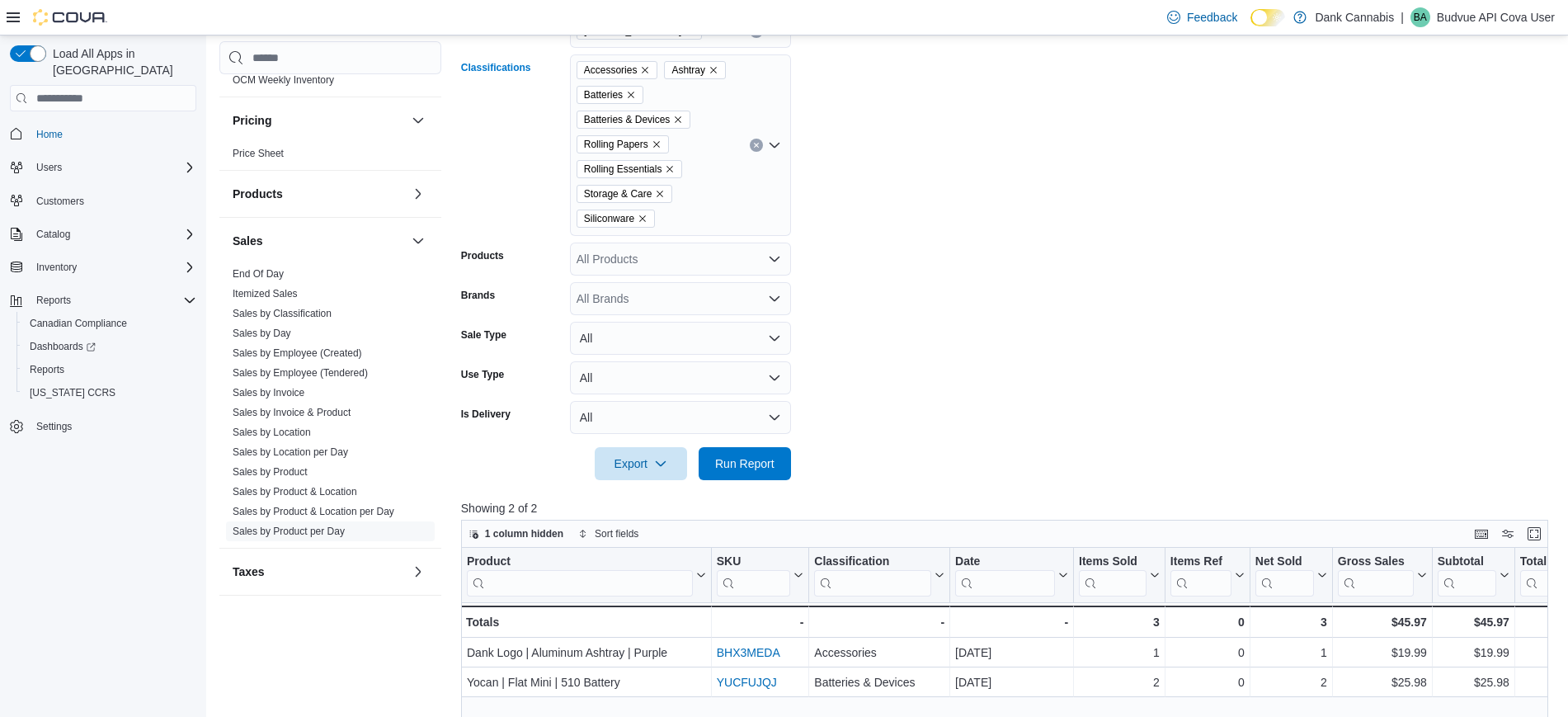
scroll to position [380, 0]
click at [684, 211] on div "Accessories Ashtray Batteries Batteries & Devices Rolling Papers Rolling Essent…" at bounding box center [680, 144] width 221 height 182
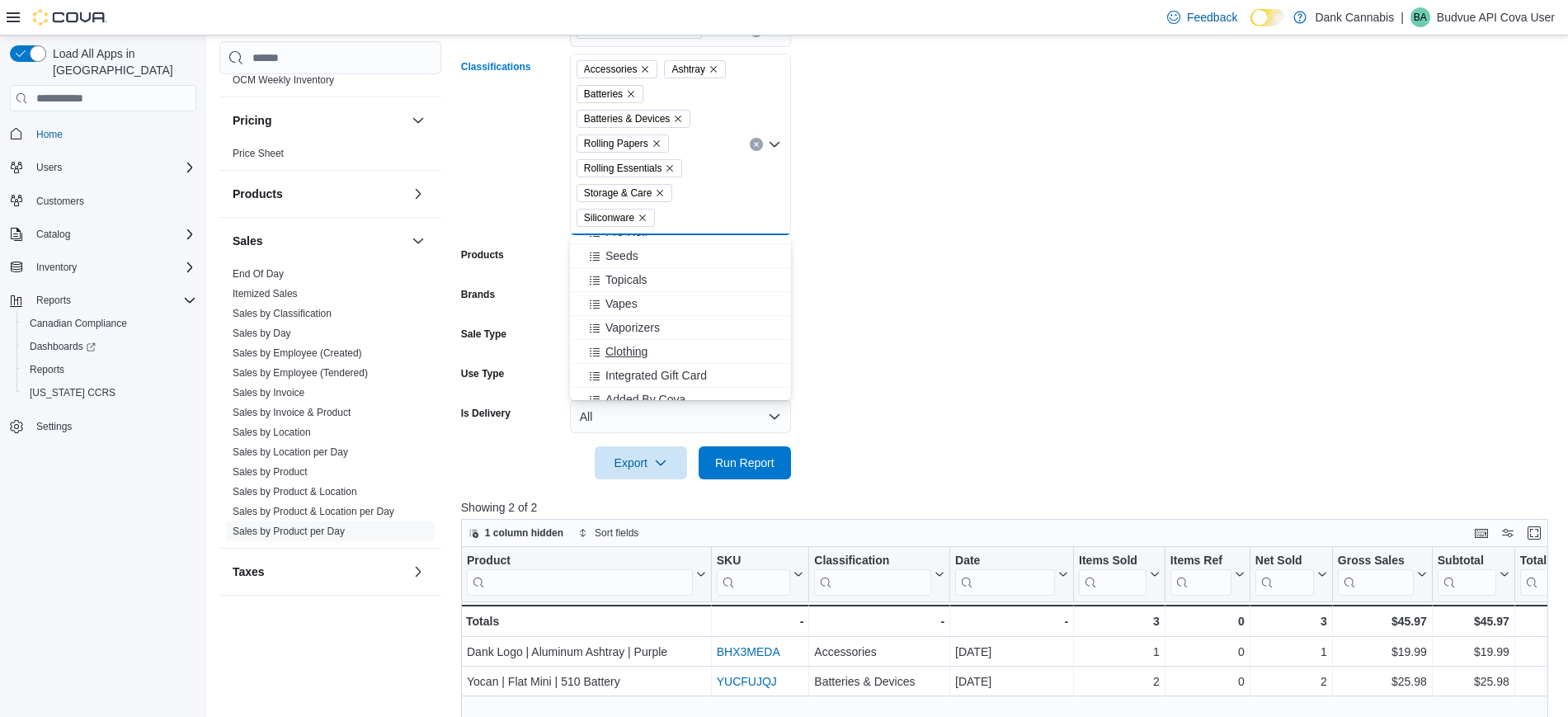
click at [636, 342] on button "Clothing" at bounding box center [680, 352] width 221 height 24
click at [665, 359] on span "Integrated Gift Card" at bounding box center [656, 365] width 101 height 17
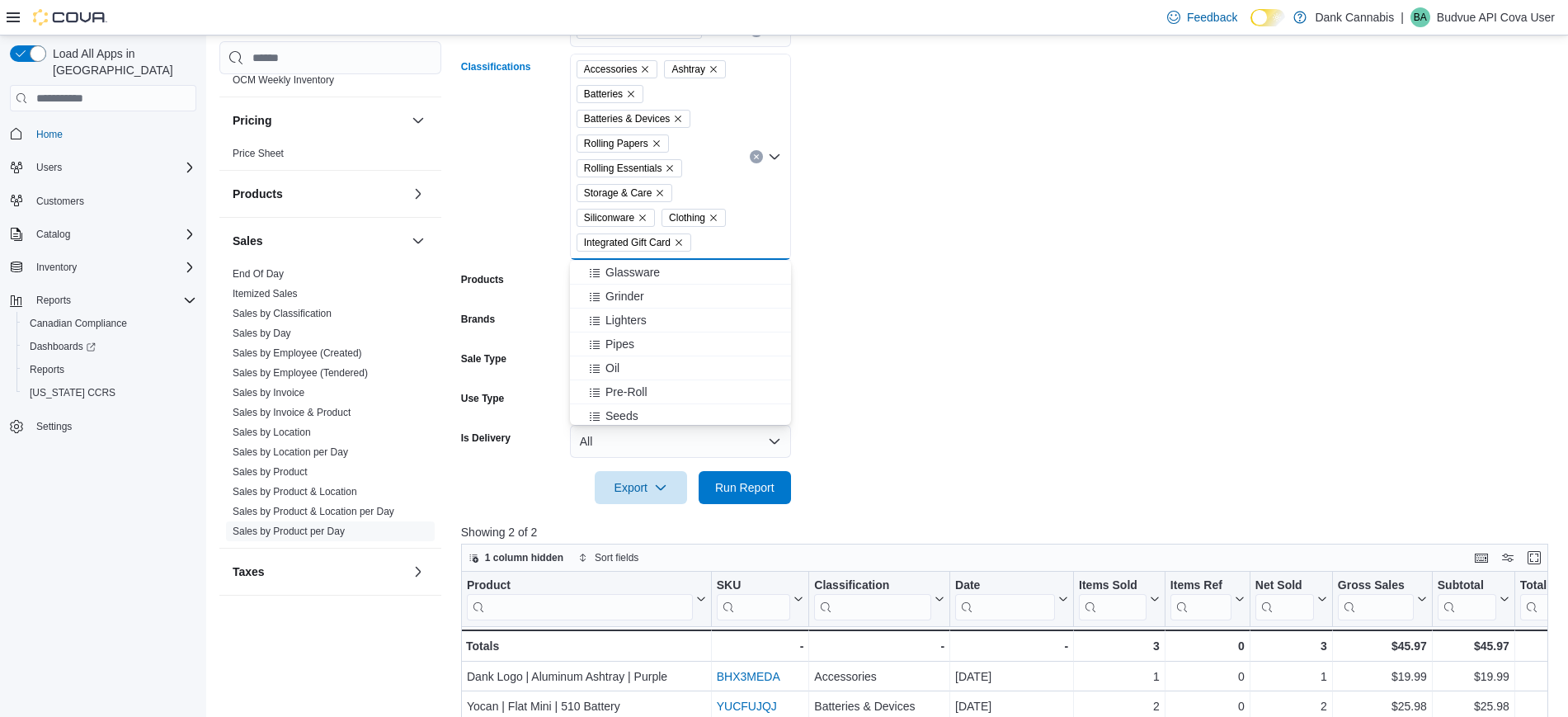
scroll to position [154, 0]
click at [636, 330] on span "Lighters" at bounding box center [626, 334] width 41 height 17
click at [628, 337] on span "Pipes" at bounding box center [619, 334] width 29 height 17
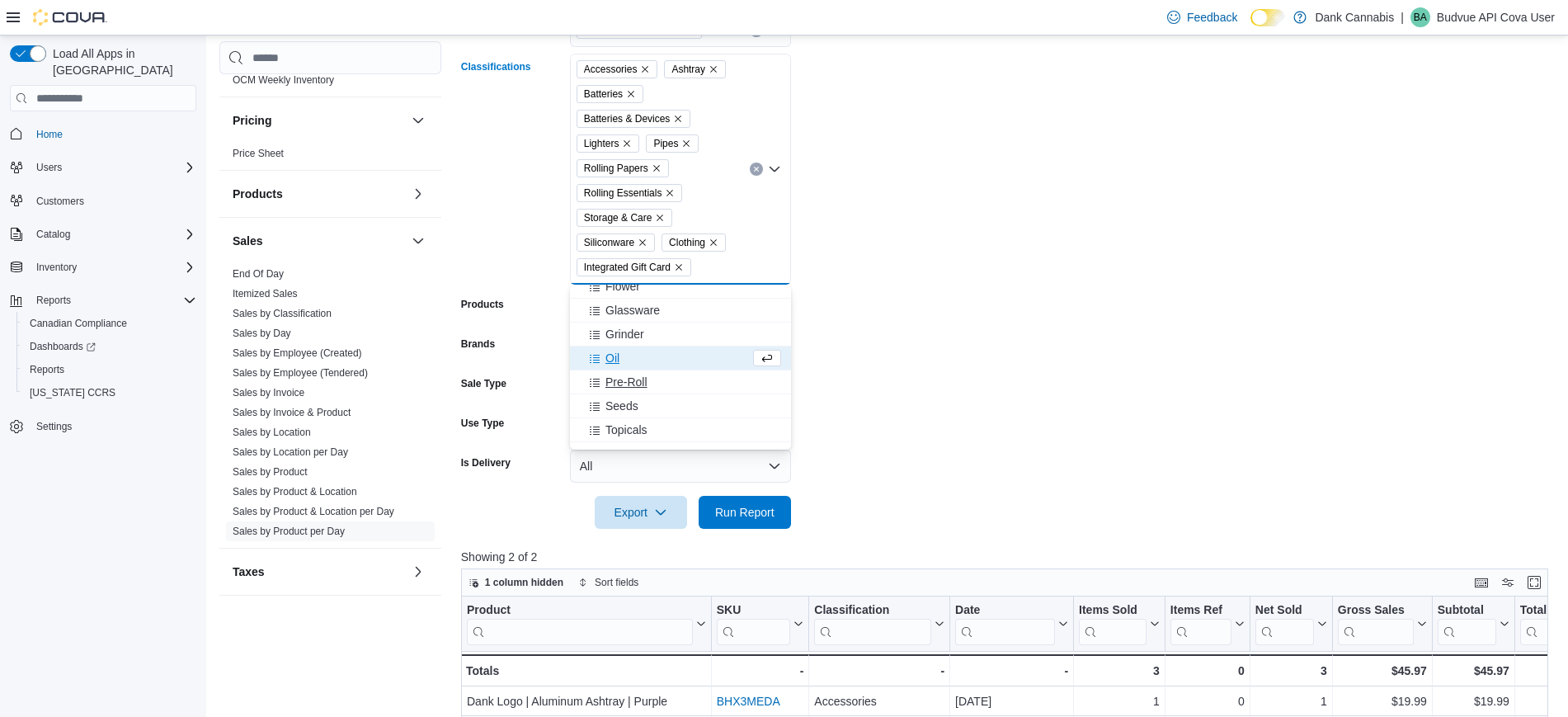
scroll to position [123, 0]
click at [649, 333] on span "Glassware" at bounding box center [632, 341] width 54 height 17
click at [632, 342] on span "Grinder" at bounding box center [624, 341] width 38 height 17
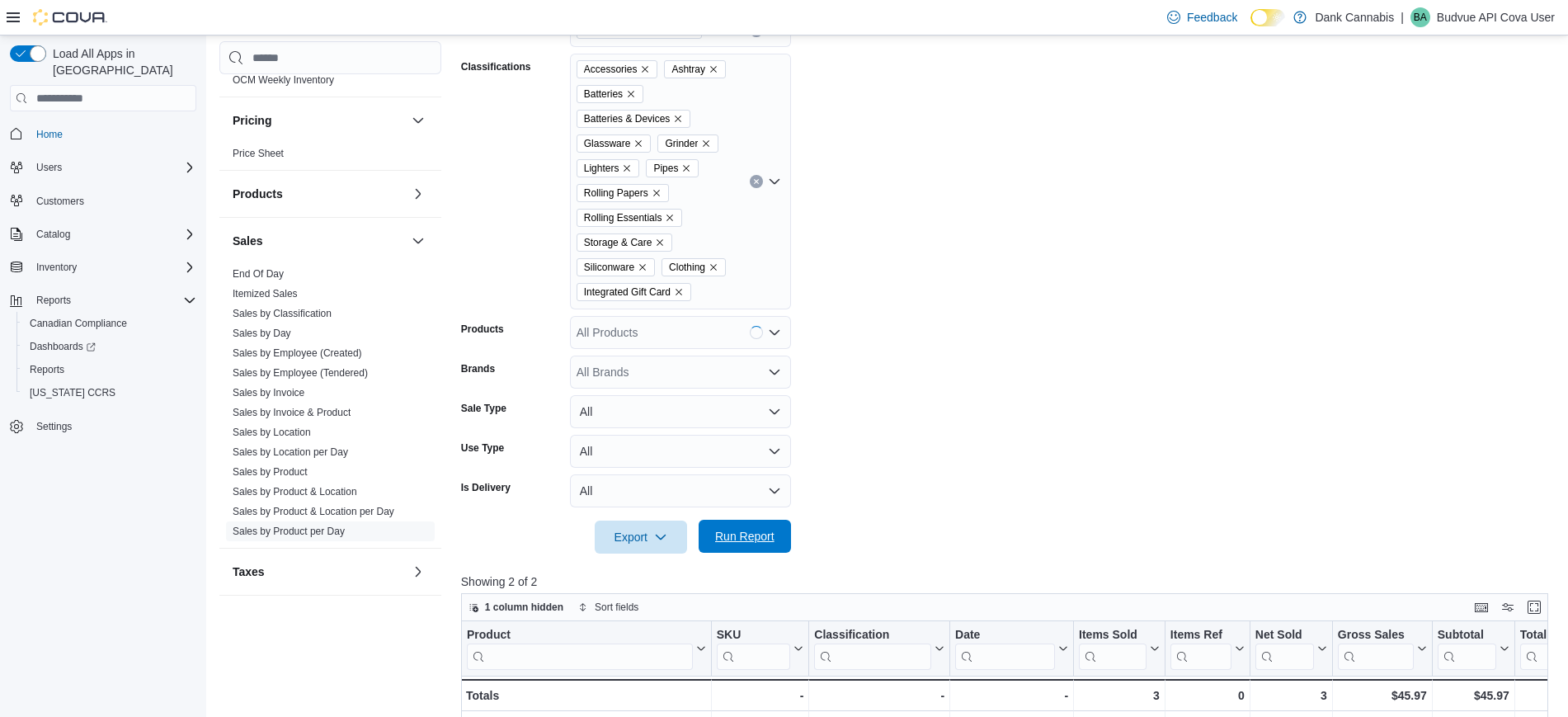
click at [734, 525] on span "Run Report" at bounding box center [744, 536] width 72 height 33
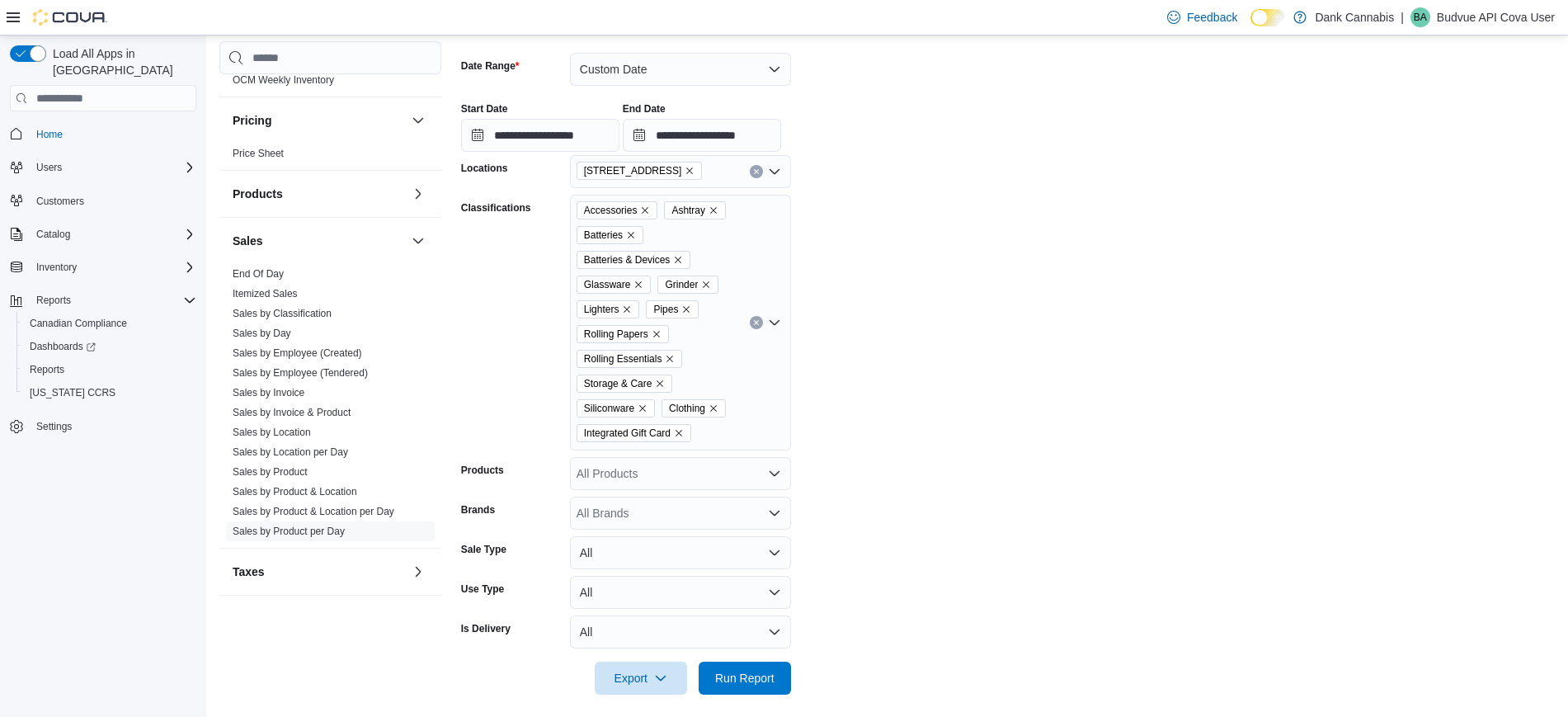
scroll to position [238, 0]
click at [756, 326] on icon "Clear input" at bounding box center [756, 323] width 7 height 7
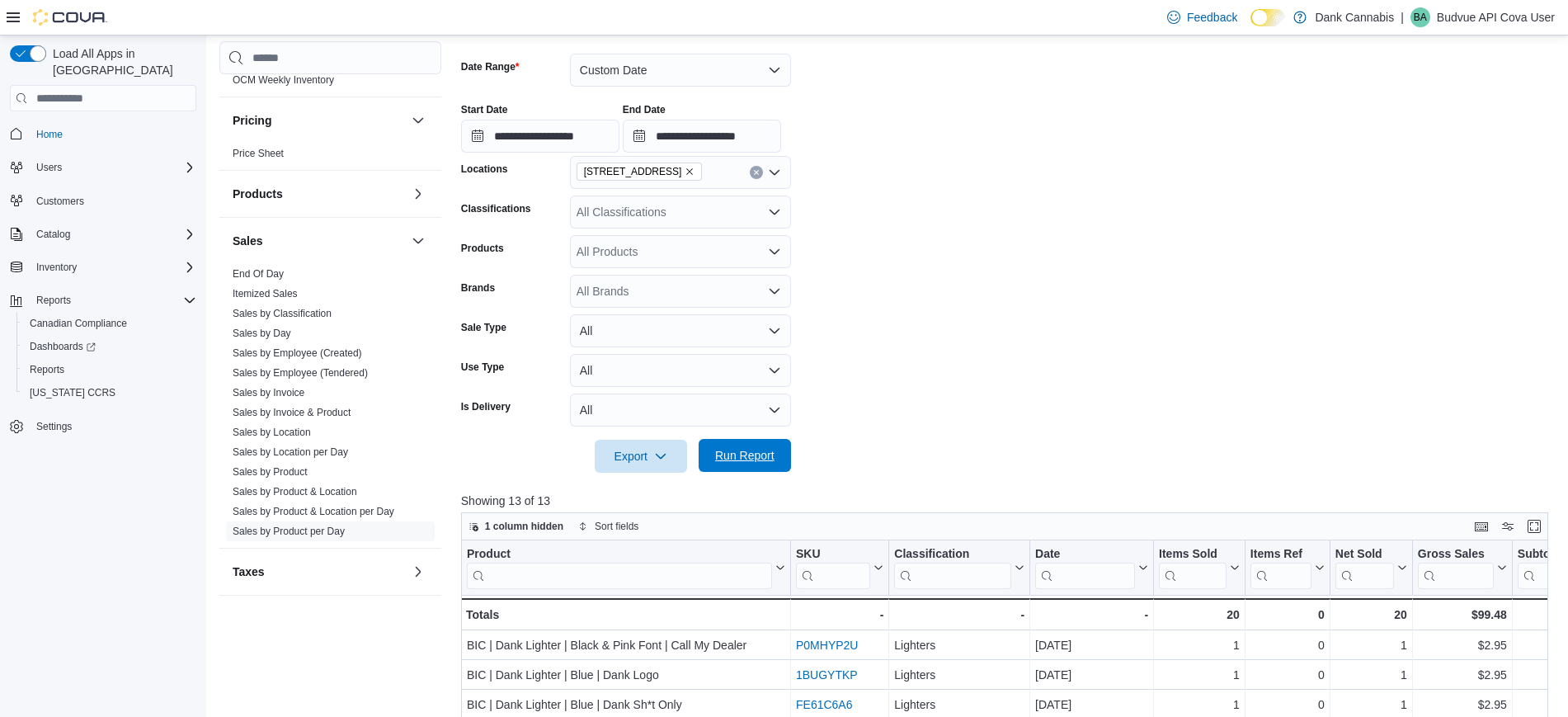
click at [749, 461] on span "Run Report" at bounding box center [744, 456] width 59 height 17
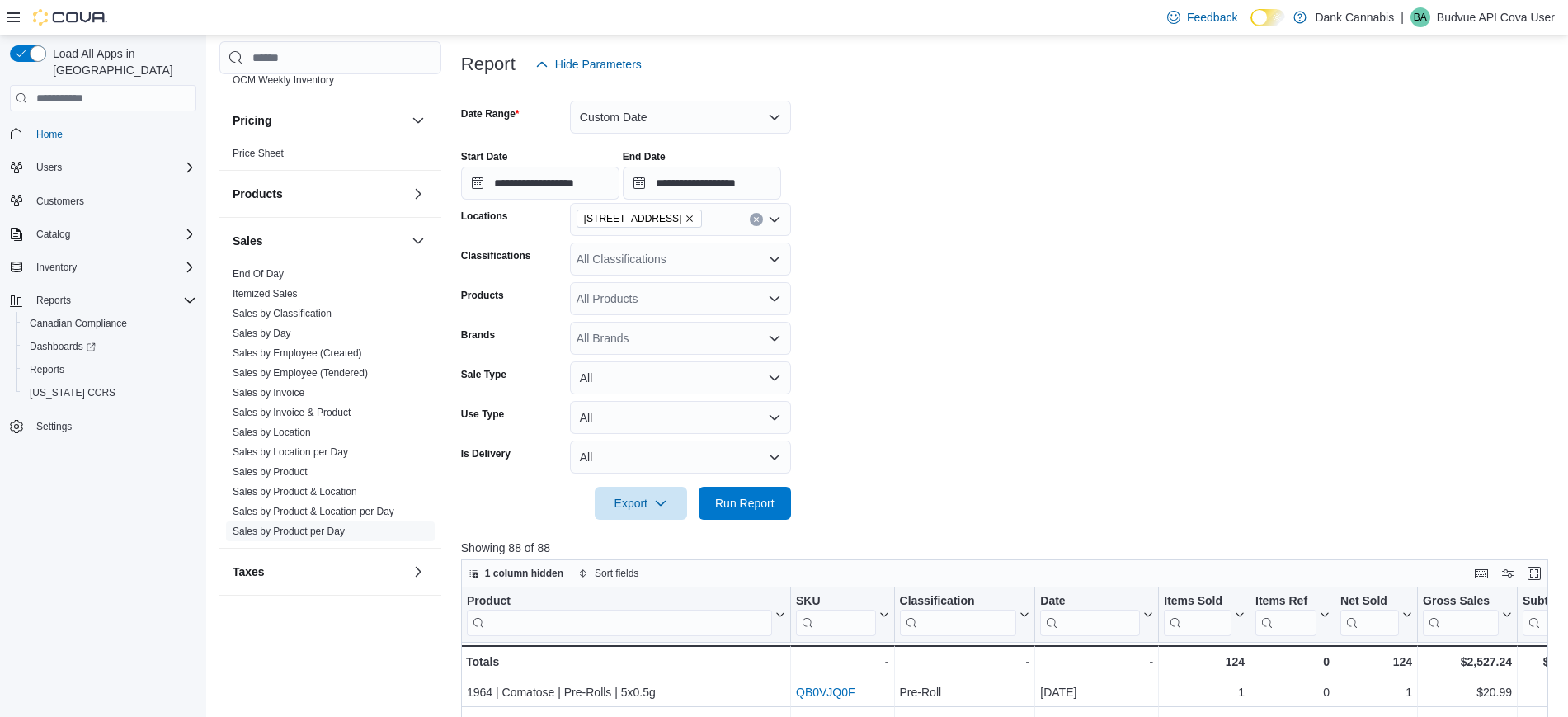
scroll to position [147, 0]
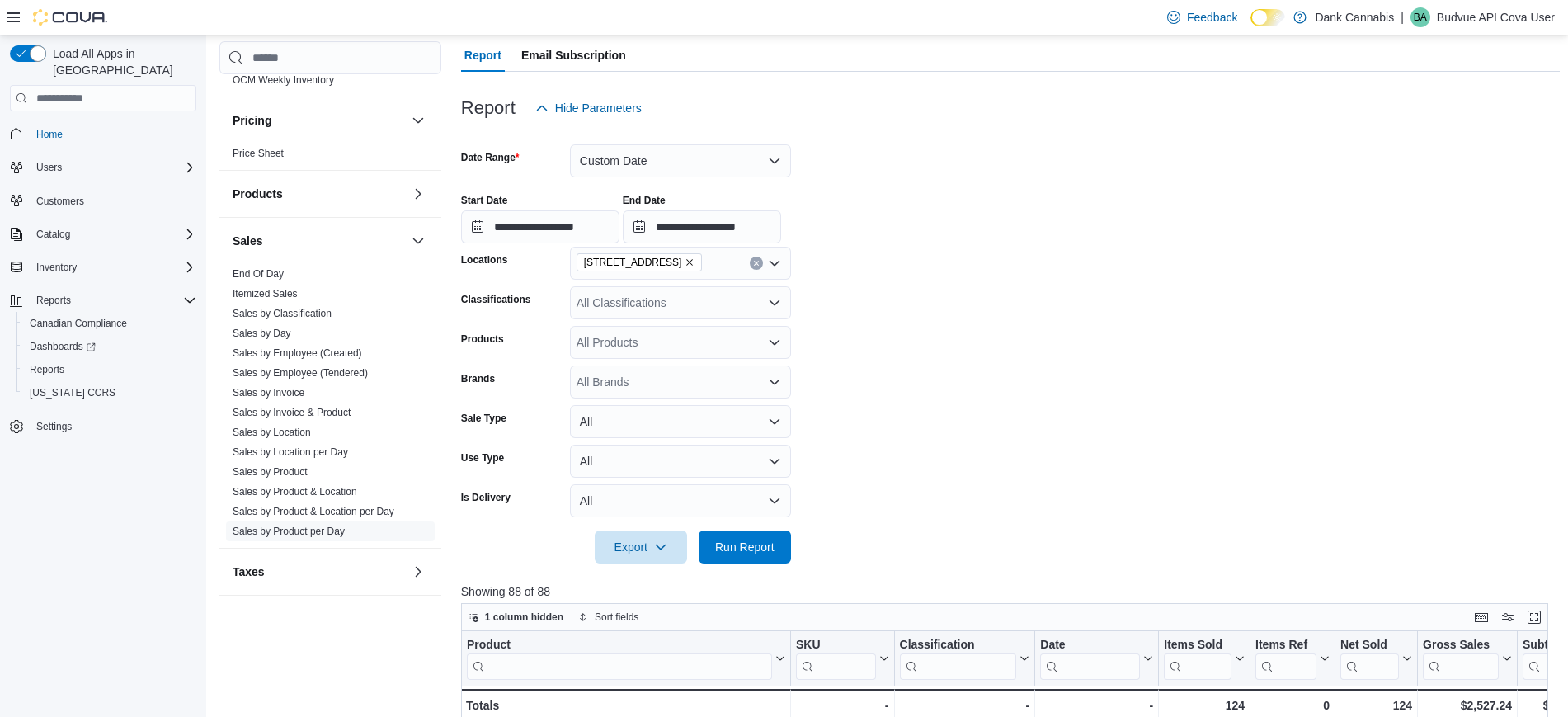
click at [1510, 16] on p "Budvue API Cova User" at bounding box center [1496, 17] width 118 height 20
click at [1460, 177] on ul "Change Password Help Cova Learning Sign Out" at bounding box center [1472, 107] width 165 height 146
click at [1455, 152] on span "Sign Out" at bounding box center [1448, 160] width 45 height 17
